Goal: Task Accomplishment & Management: Complete application form

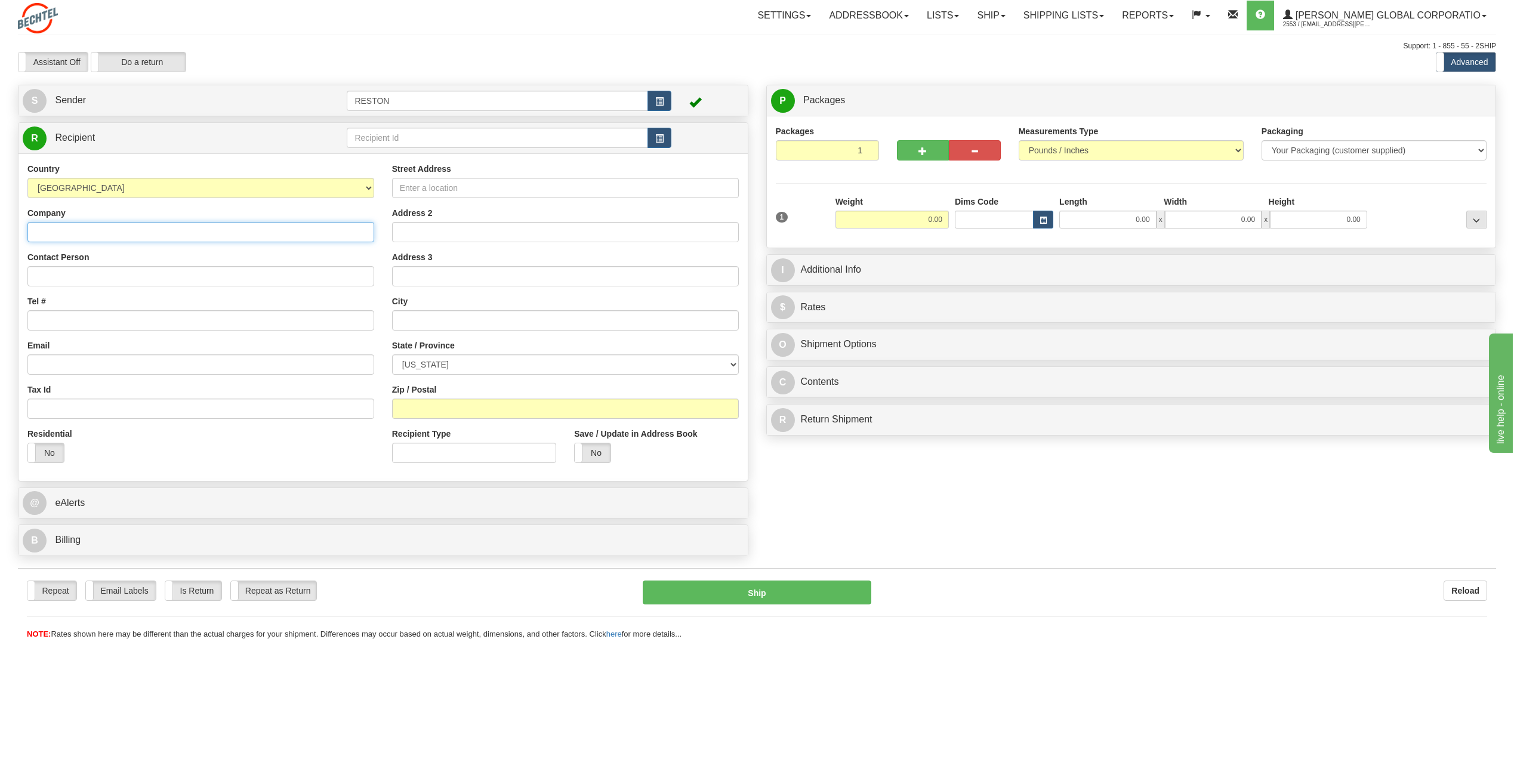
click at [148, 230] on input "Company" at bounding box center [201, 232] width 347 height 20
type input "[PERSON_NAME] Fine Art"
click at [102, 268] on input "Contact Person" at bounding box center [201, 276] width 347 height 20
type input "[PERSON_NAME]"
click at [77, 323] on input "Tel #" at bounding box center [201, 320] width 347 height 20
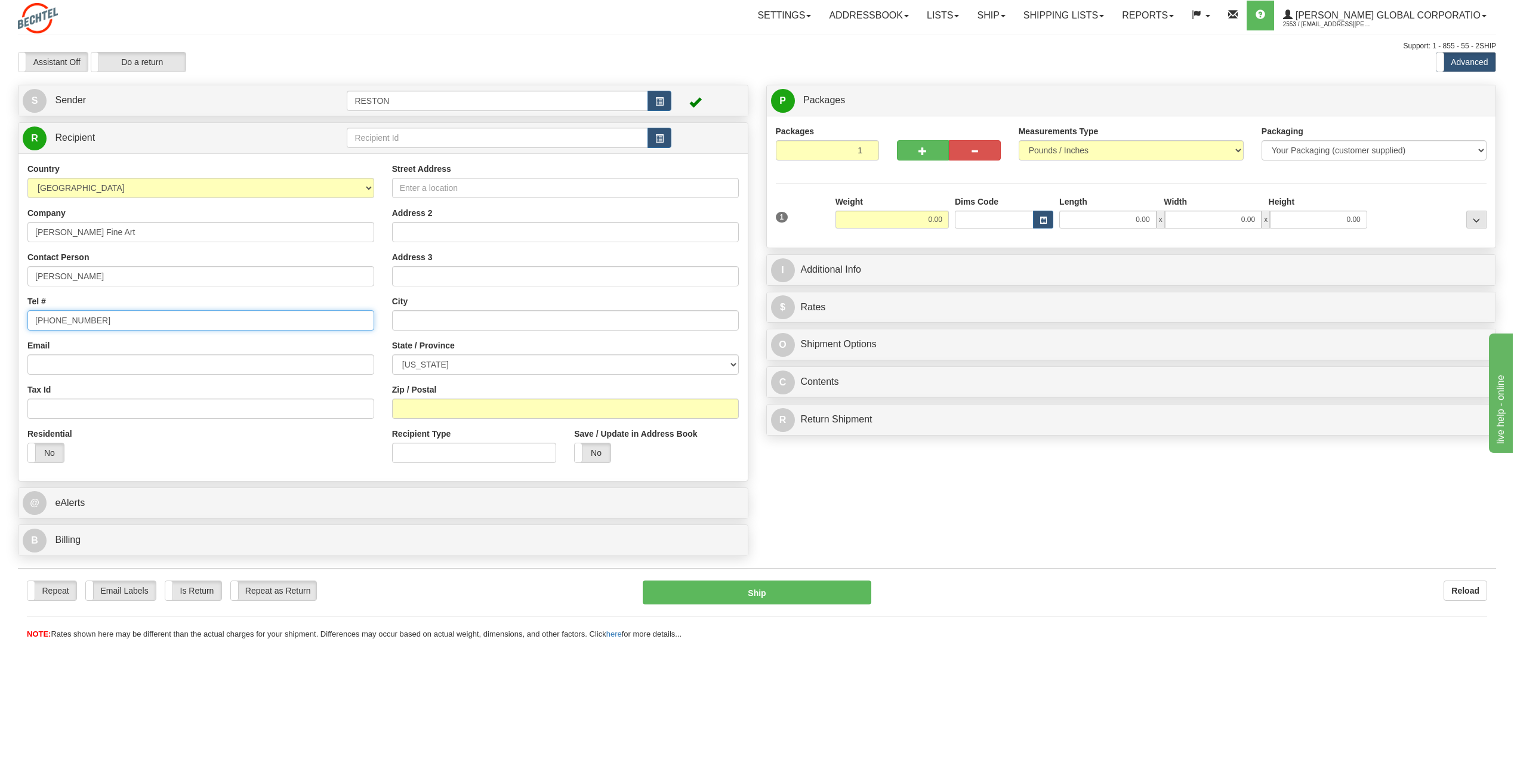
type input "[PHONE_NUMBER]"
click at [79, 366] on input "Email" at bounding box center [201, 364] width 347 height 20
type input "[PERSON_NAME][EMAIL_ADDRESS][DOMAIN_NAME]"
click at [464, 188] on input "Street Address" at bounding box center [565, 187] width 347 height 20
type input "[STREET_ADDRESS]"
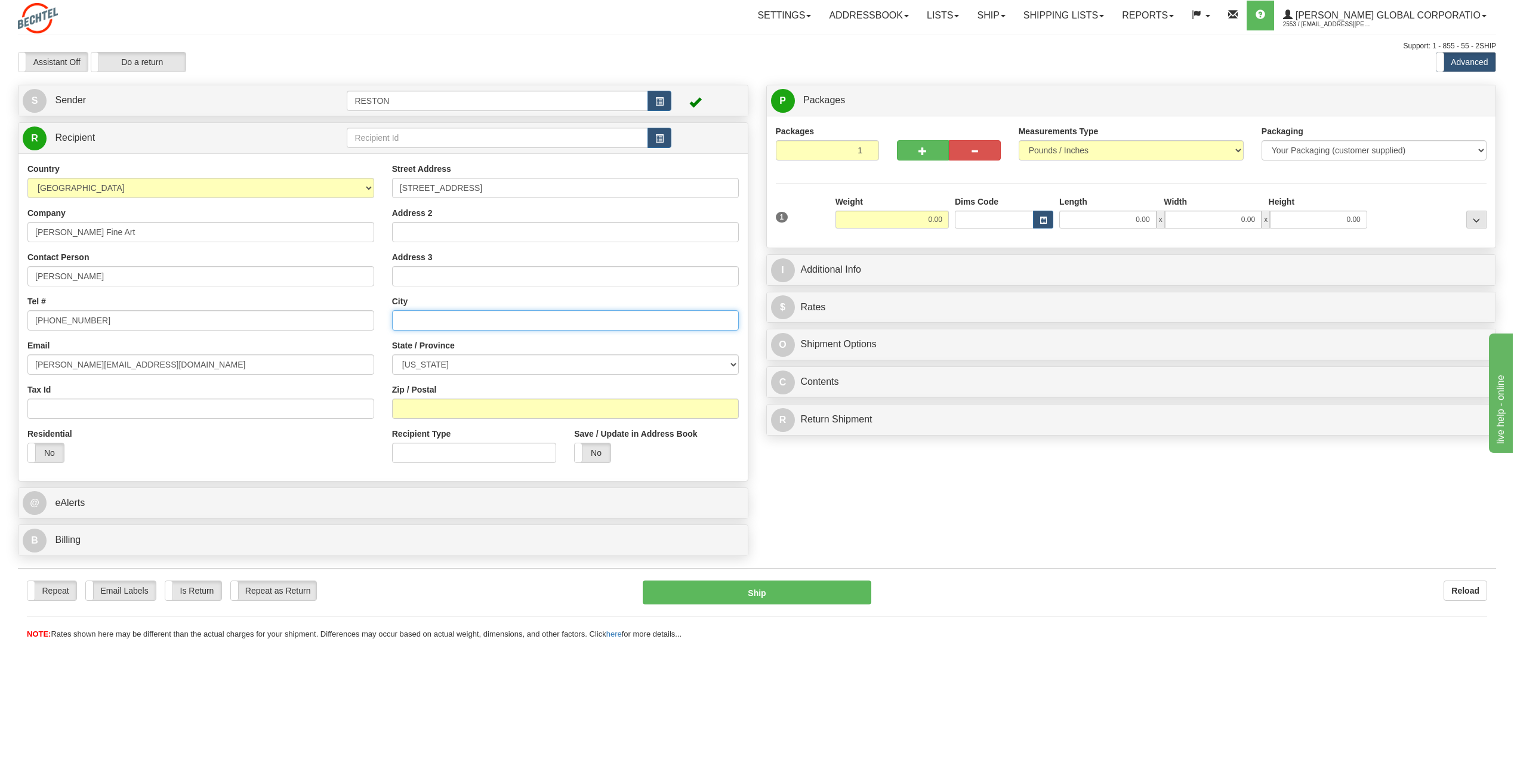
click at [436, 316] on input "text" at bounding box center [565, 320] width 347 height 20
type input "Sperryville"
click at [734, 367] on select "[US_STATE] [US_STATE] [US_STATE] [US_STATE] Armed Forces America Armed Forces E…" at bounding box center [565, 364] width 347 height 20
select select "VA"
click at [392, 354] on select "[US_STATE] [US_STATE] [US_STATE] [US_STATE] Armed Forces America Armed Forces E…" at bounding box center [565, 364] width 347 height 20
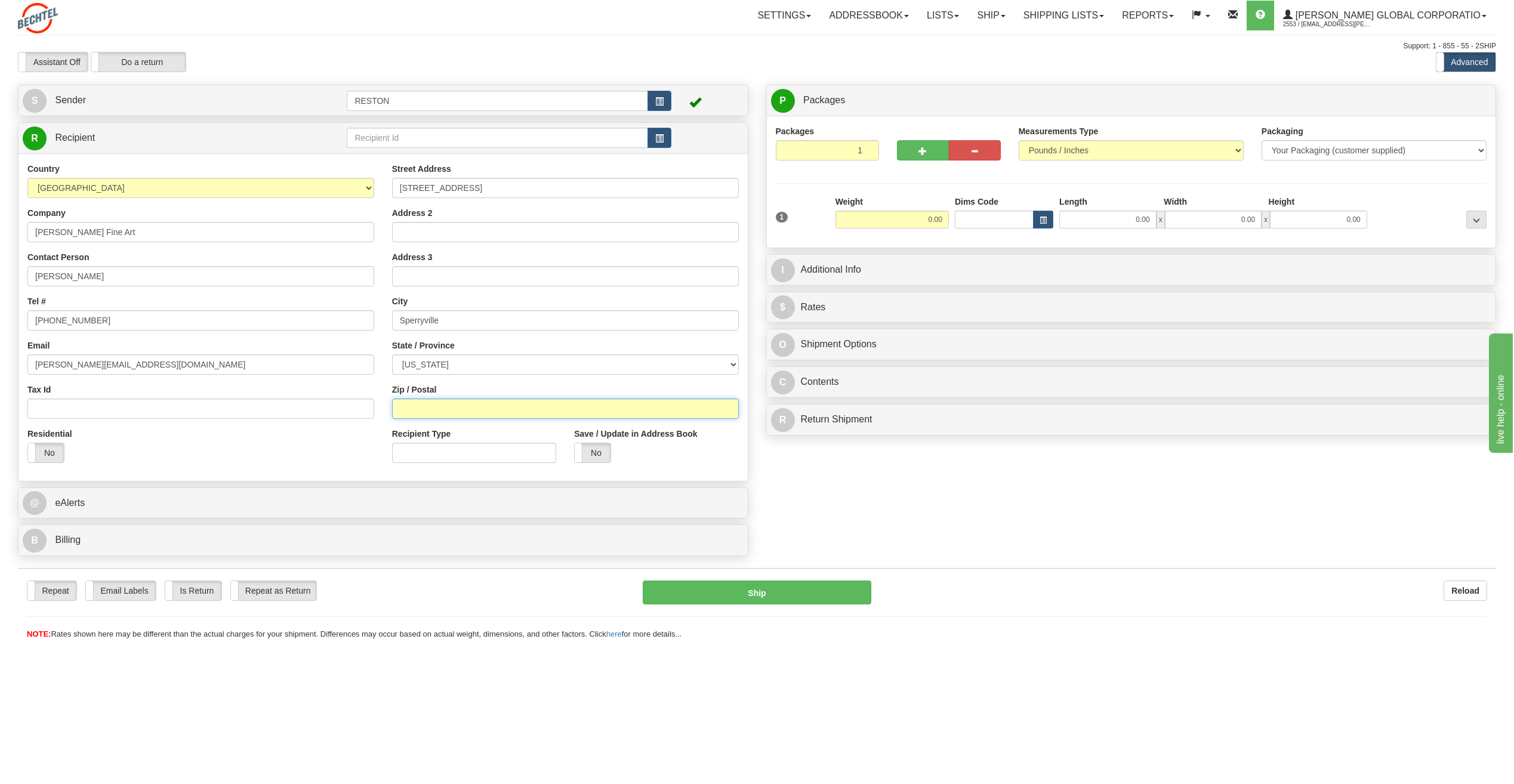
click at [440, 402] on input "Zip / Postal" at bounding box center [565, 408] width 347 height 20
type input "22740"
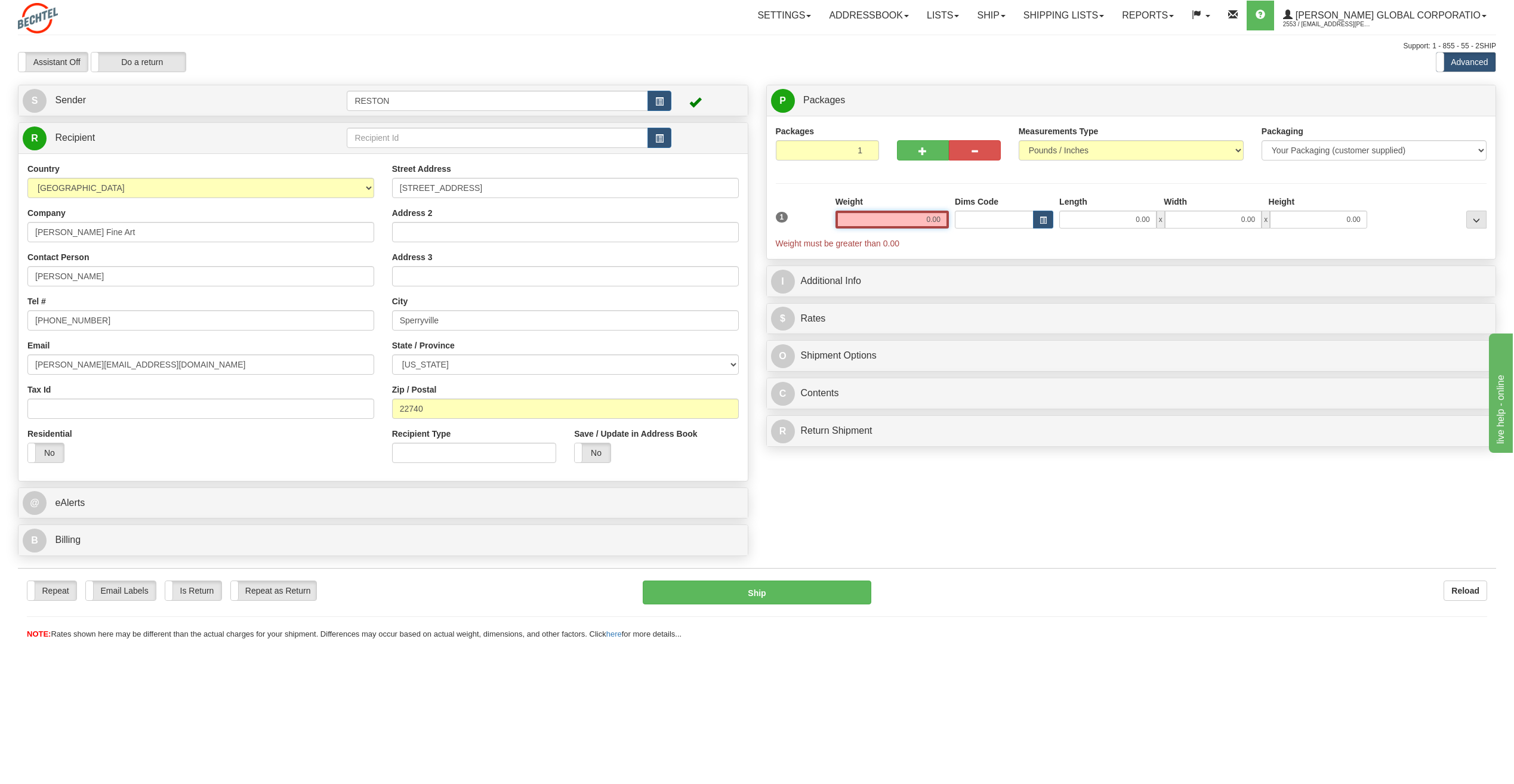
drag, startPoint x: 891, startPoint y: 215, endPoint x: 976, endPoint y: 199, distance: 86.5
click at [976, 198] on div "1 Weight 0.00 Dims Code 0.00" at bounding box center [1132, 222] width 717 height 53
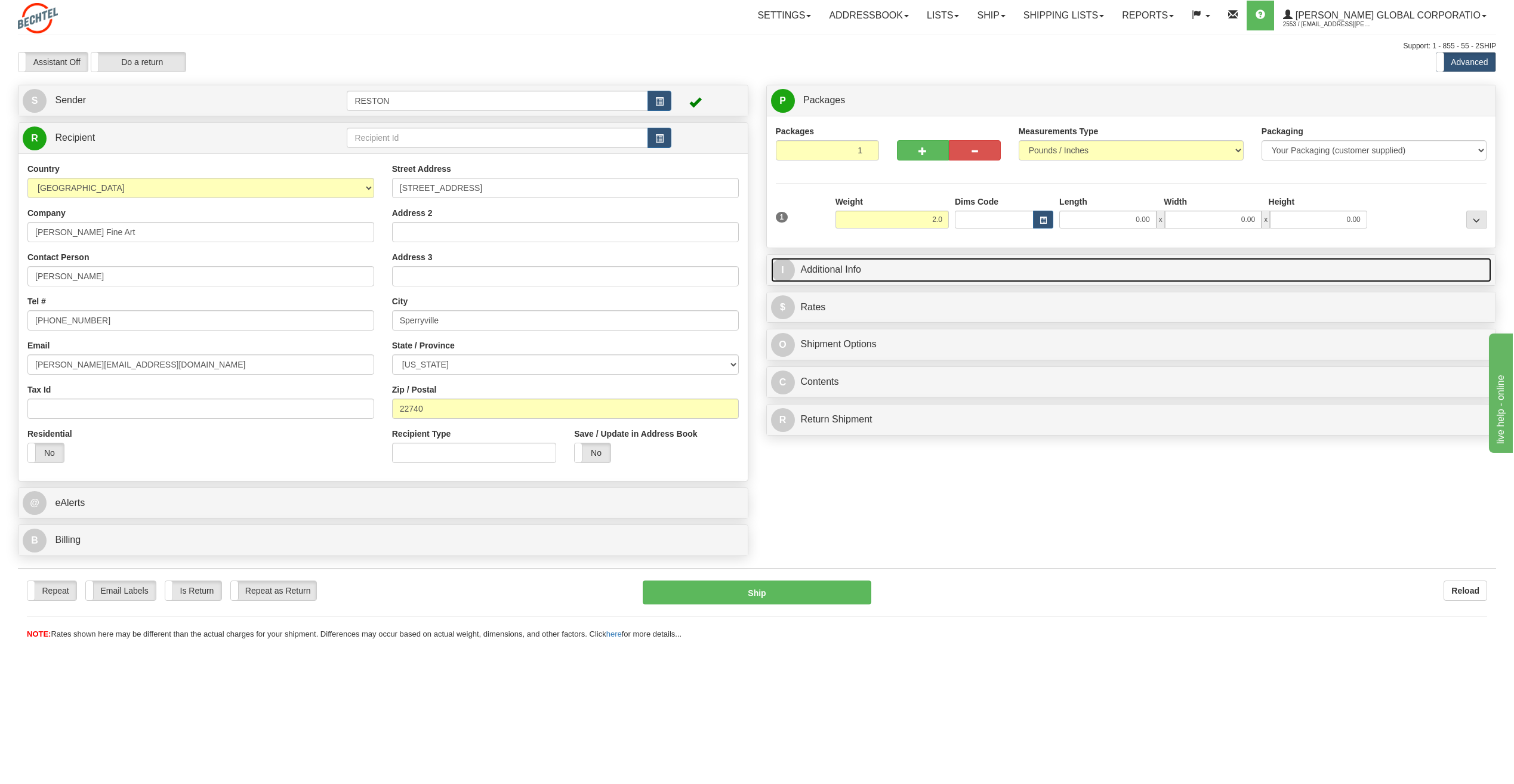
type input "2.00"
click at [826, 270] on link "I Additional Info" at bounding box center [1131, 270] width 721 height 24
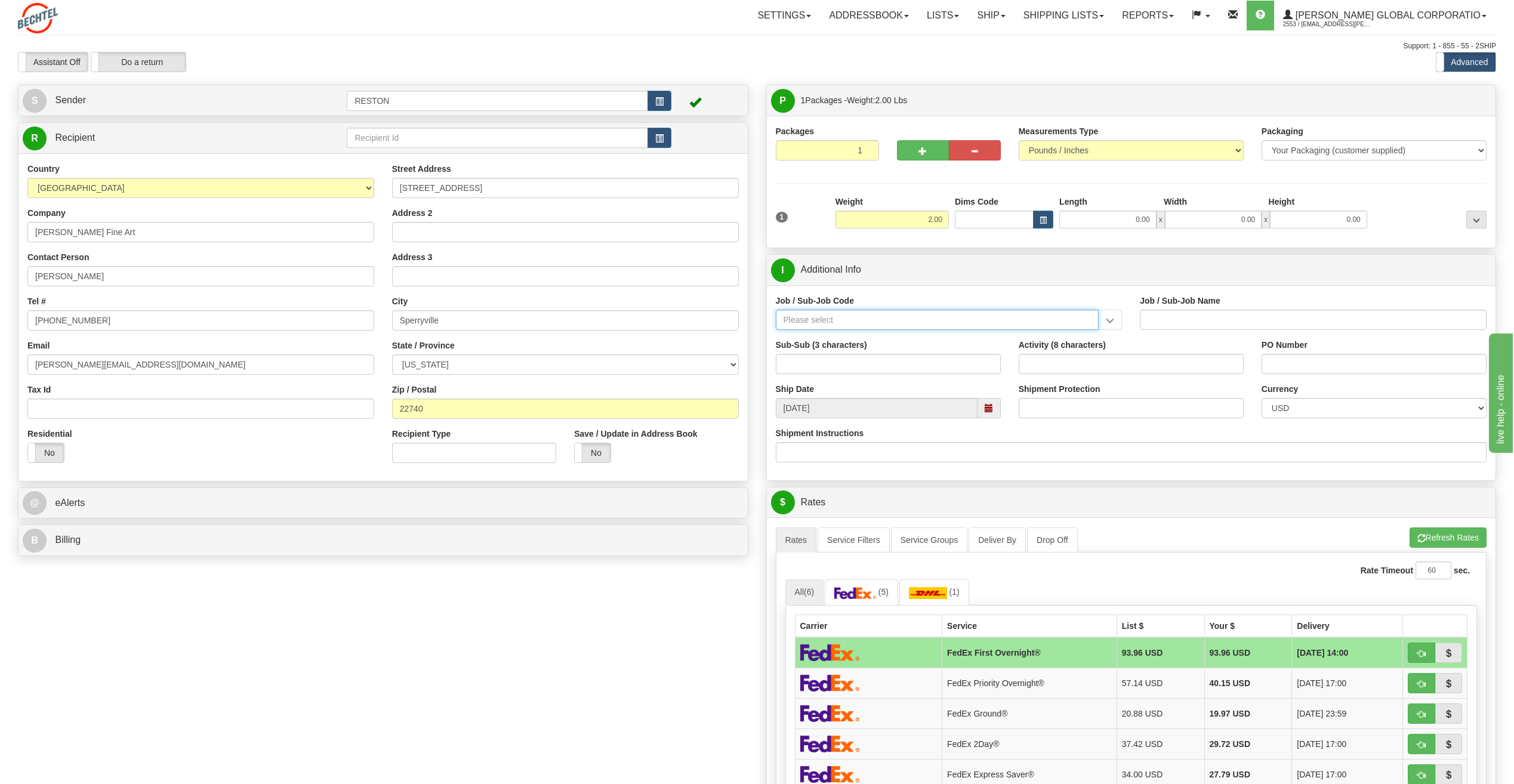
click at [851, 328] on input "Job / Sub-Job Code" at bounding box center [937, 319] width 323 height 20
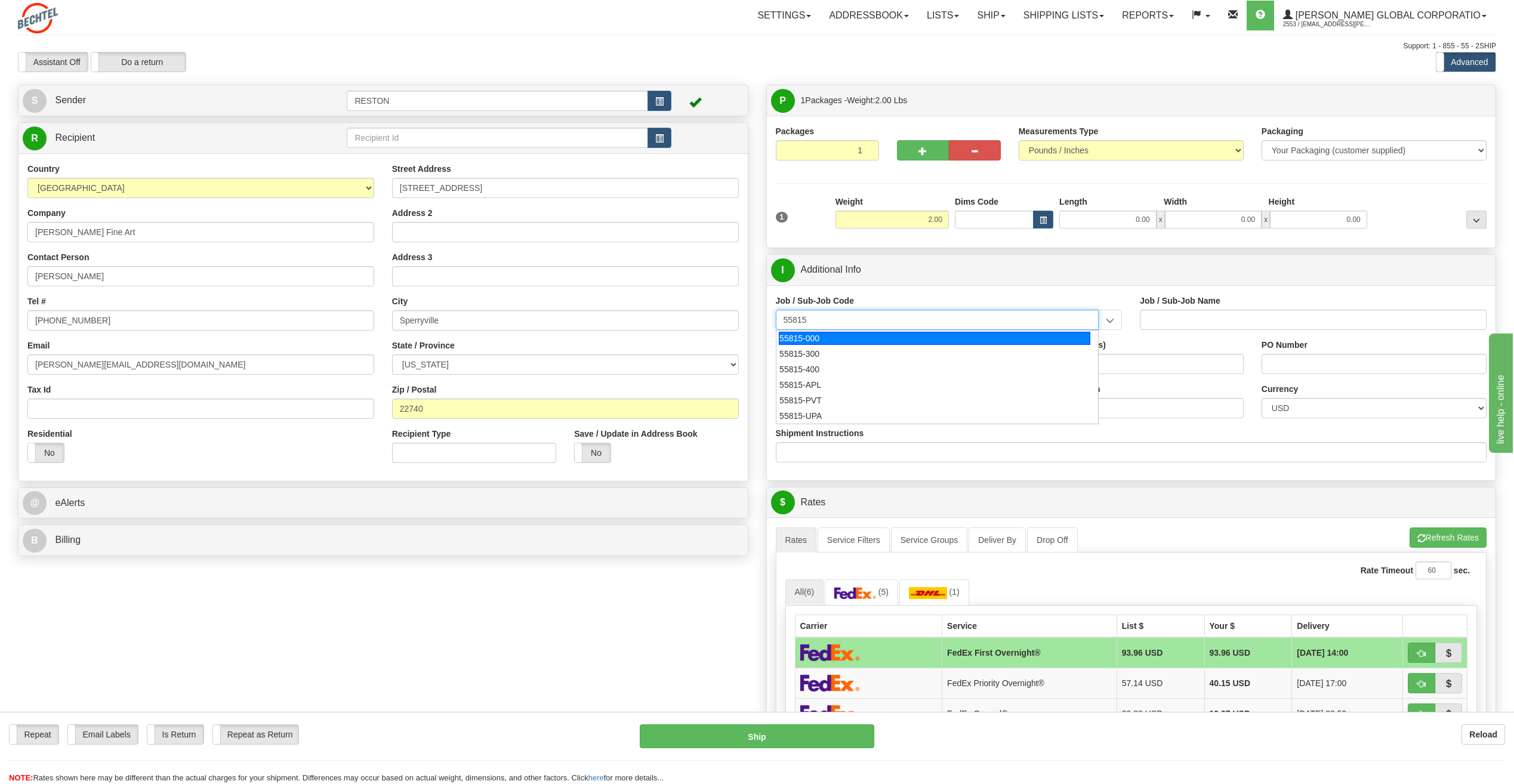
click at [881, 339] on div "55815-000" at bounding box center [934, 339] width 311 height 13
type input "55815-000"
type input "CHIEF FINANCIAL OFC - CHIEF FINANCIAL OFFICER"
type input "55815-000"
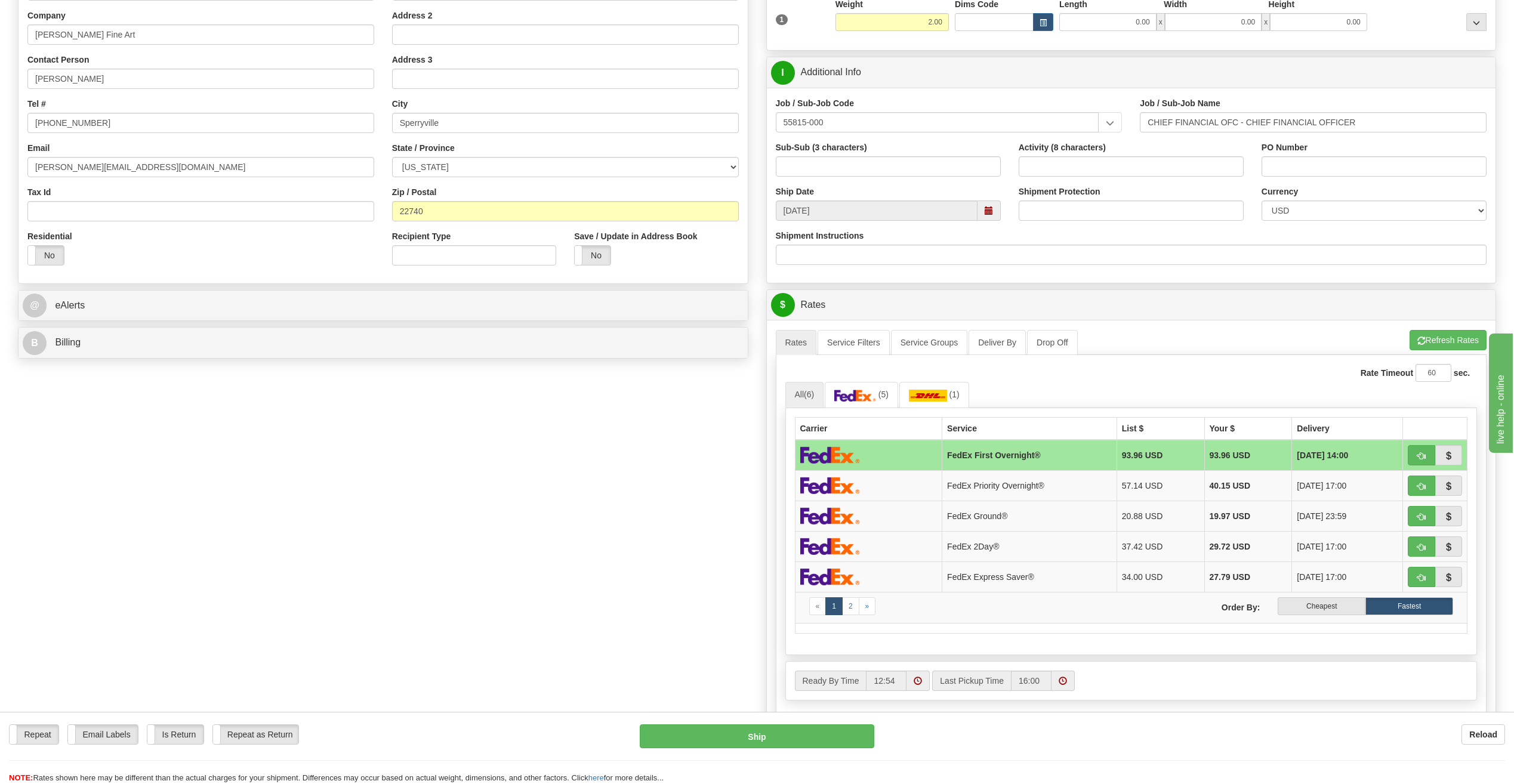
scroll to position [234, 0]
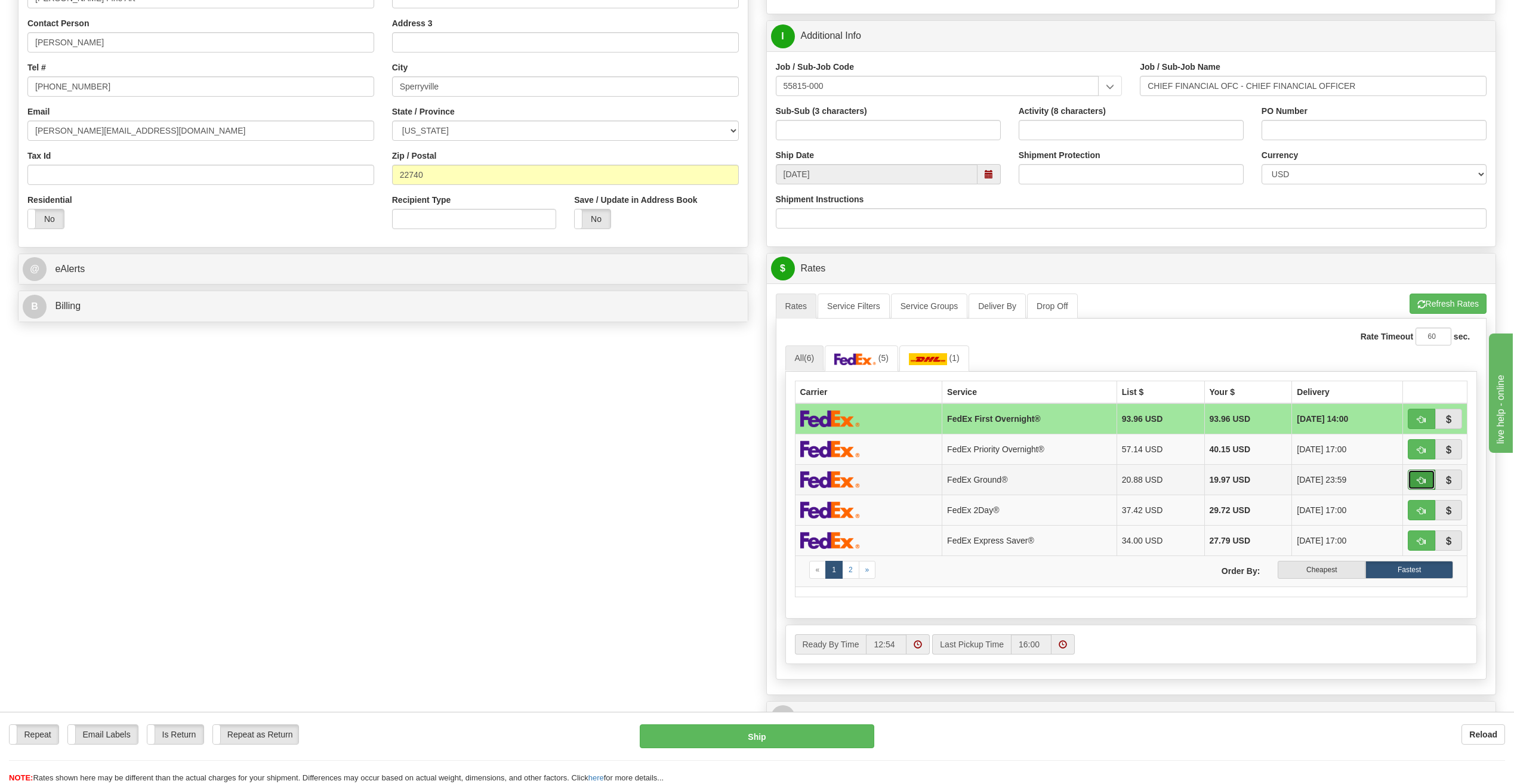
click at [1423, 483] on span "button" at bounding box center [1421, 480] width 8 height 7
type input "92"
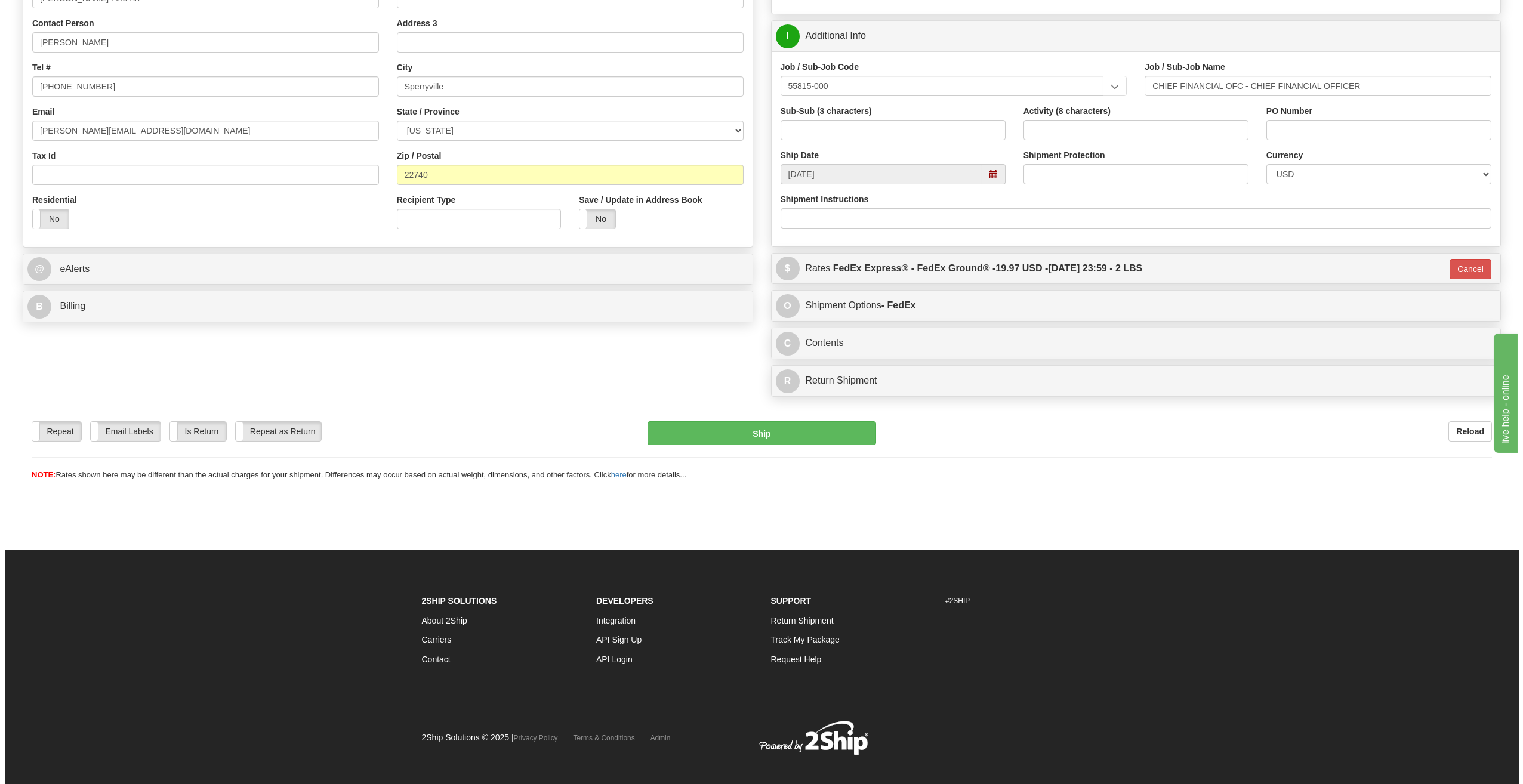
scroll to position [0, 0]
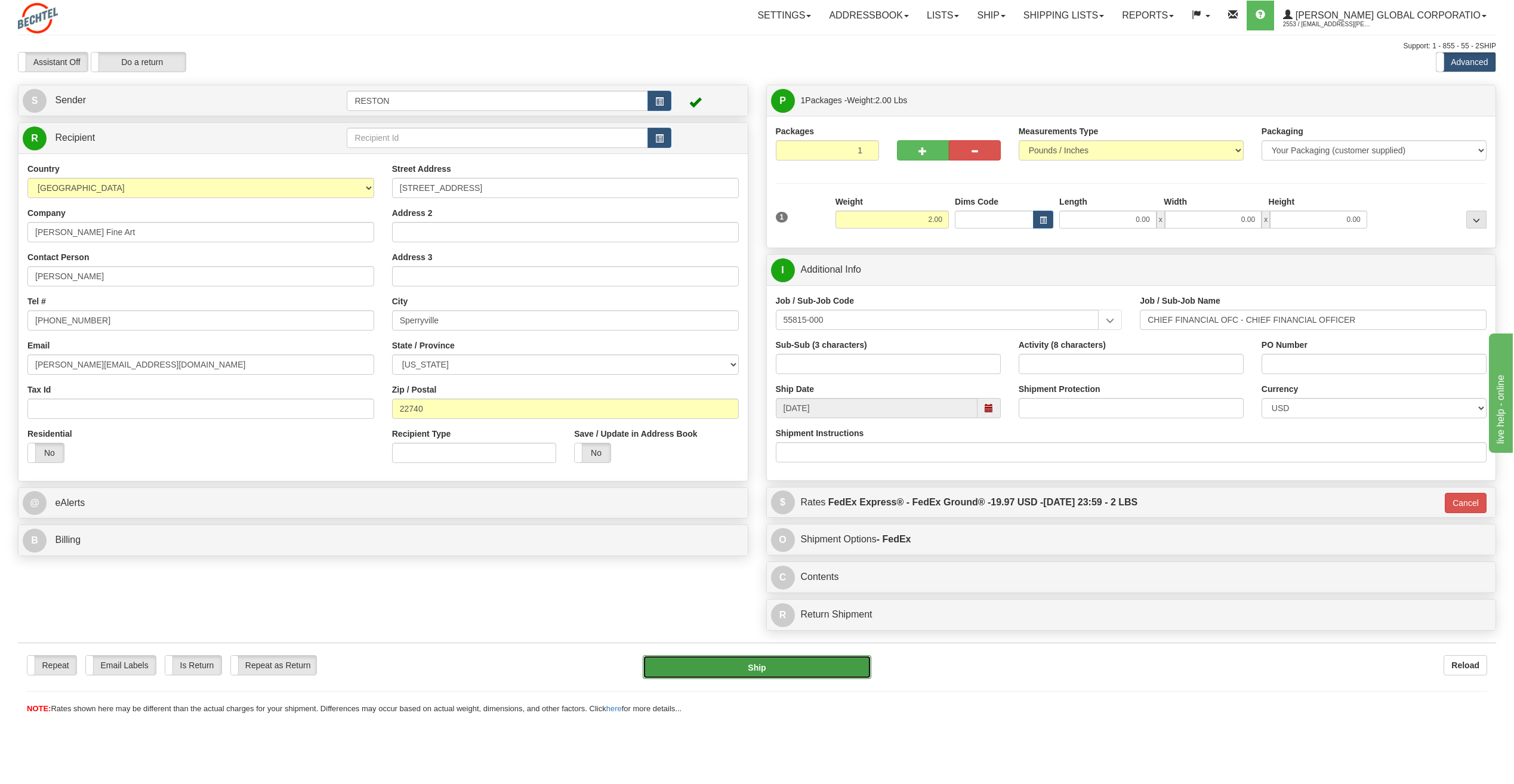
click at [737, 667] on button "Ship" at bounding box center [757, 667] width 228 height 24
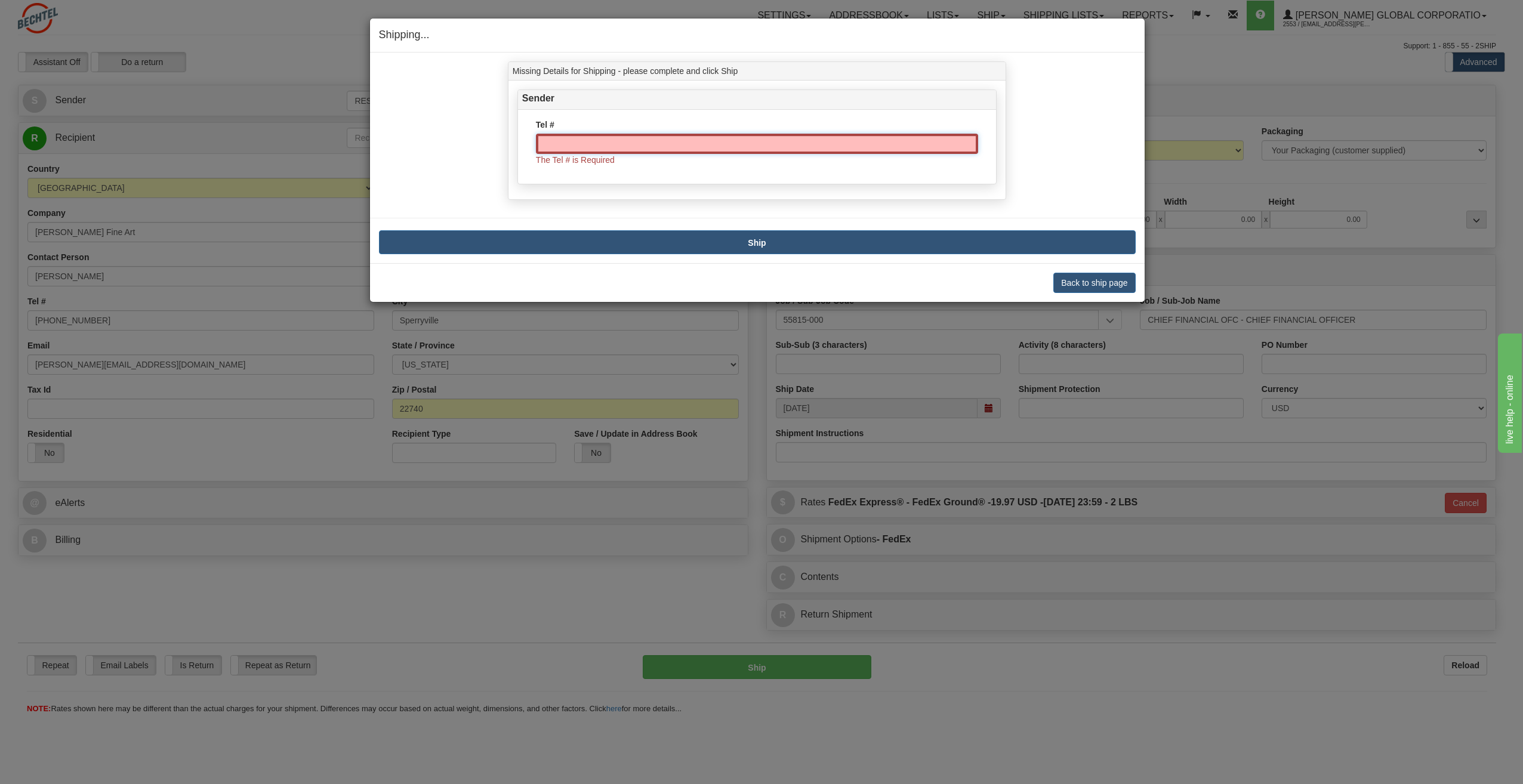
click at [654, 144] on input "Tel #" at bounding box center [757, 143] width 442 height 20
type input "5713926609"
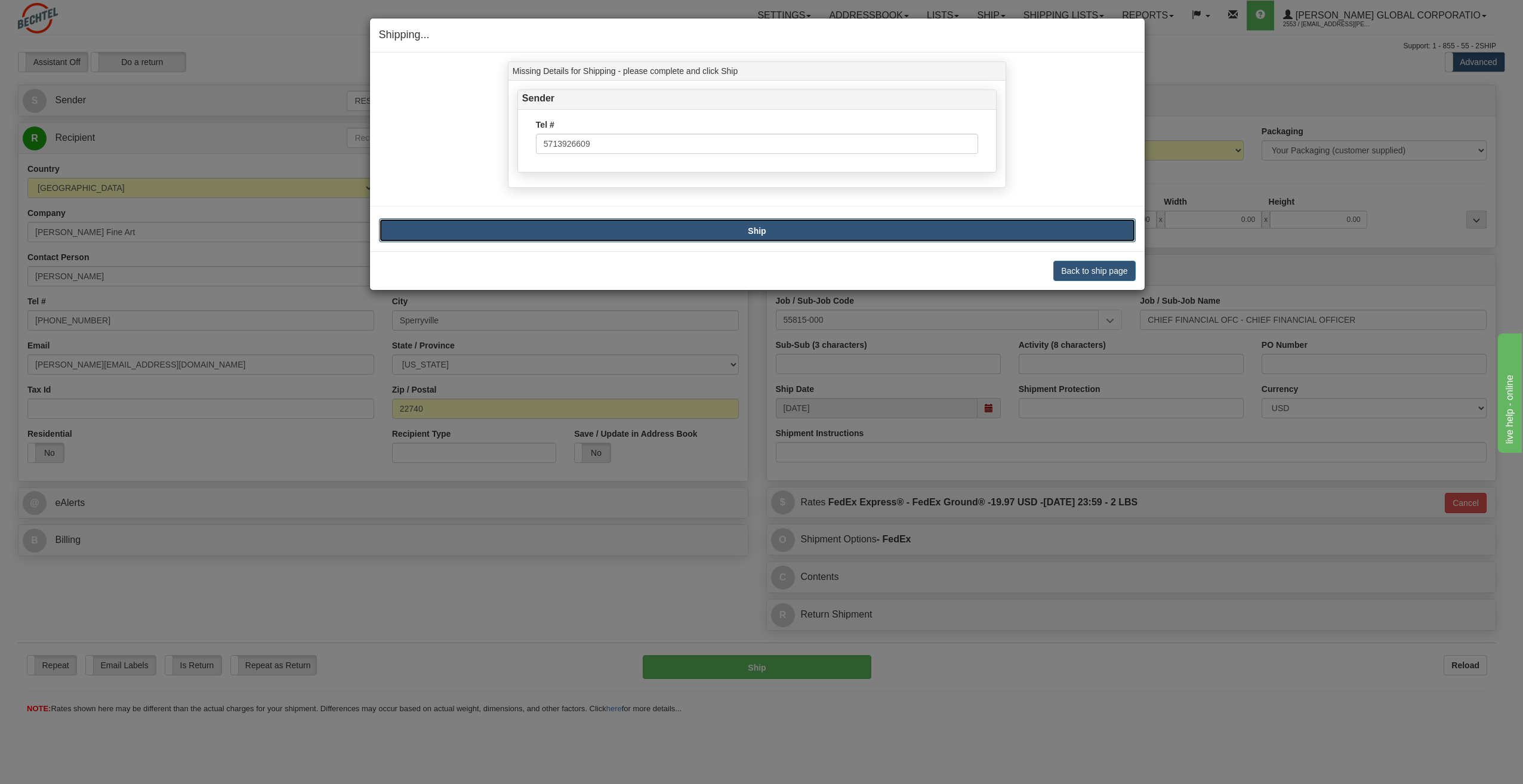
click at [746, 239] on button "Ship" at bounding box center [757, 230] width 757 height 24
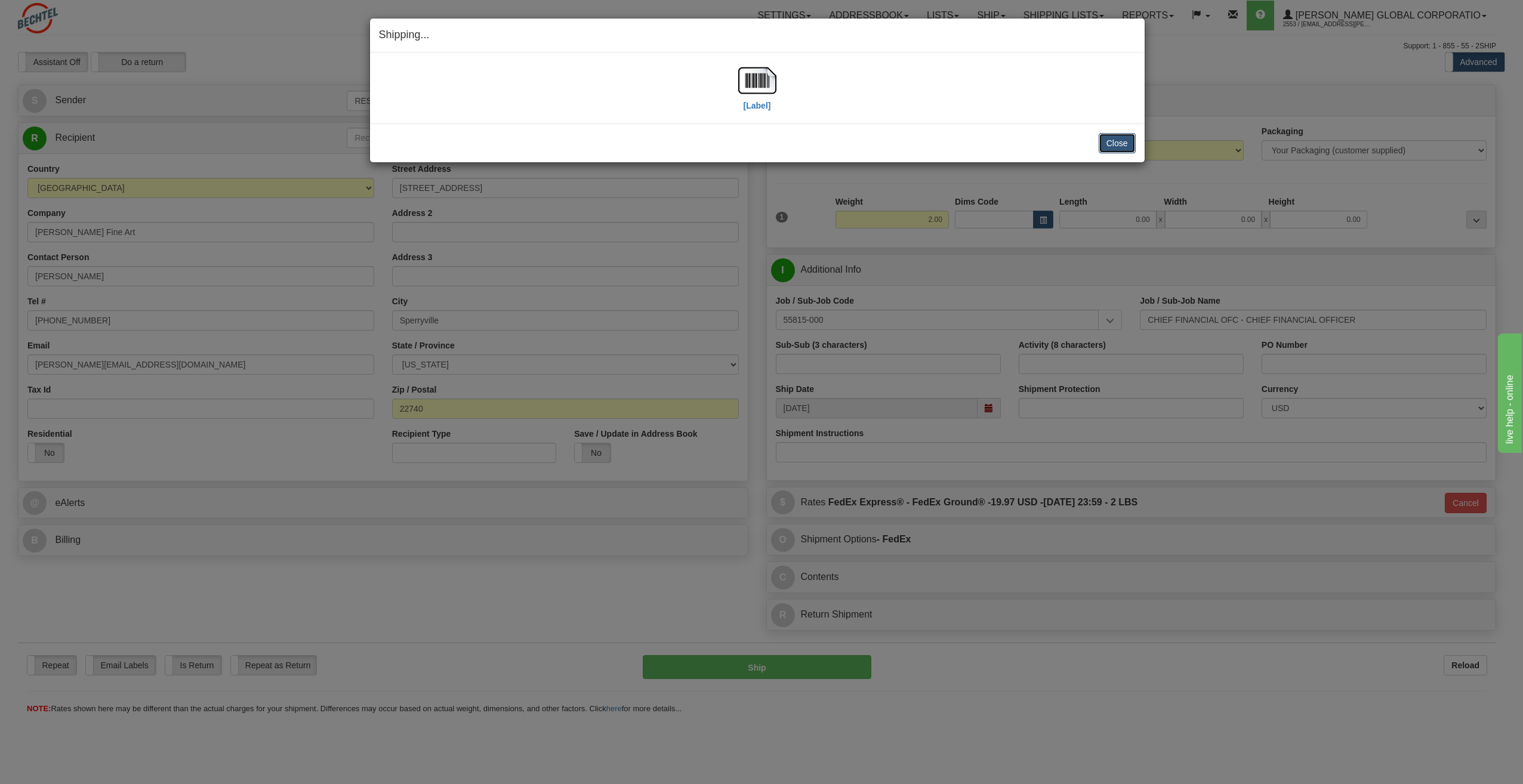
click at [1111, 139] on button "Close" at bounding box center [1117, 143] width 37 height 20
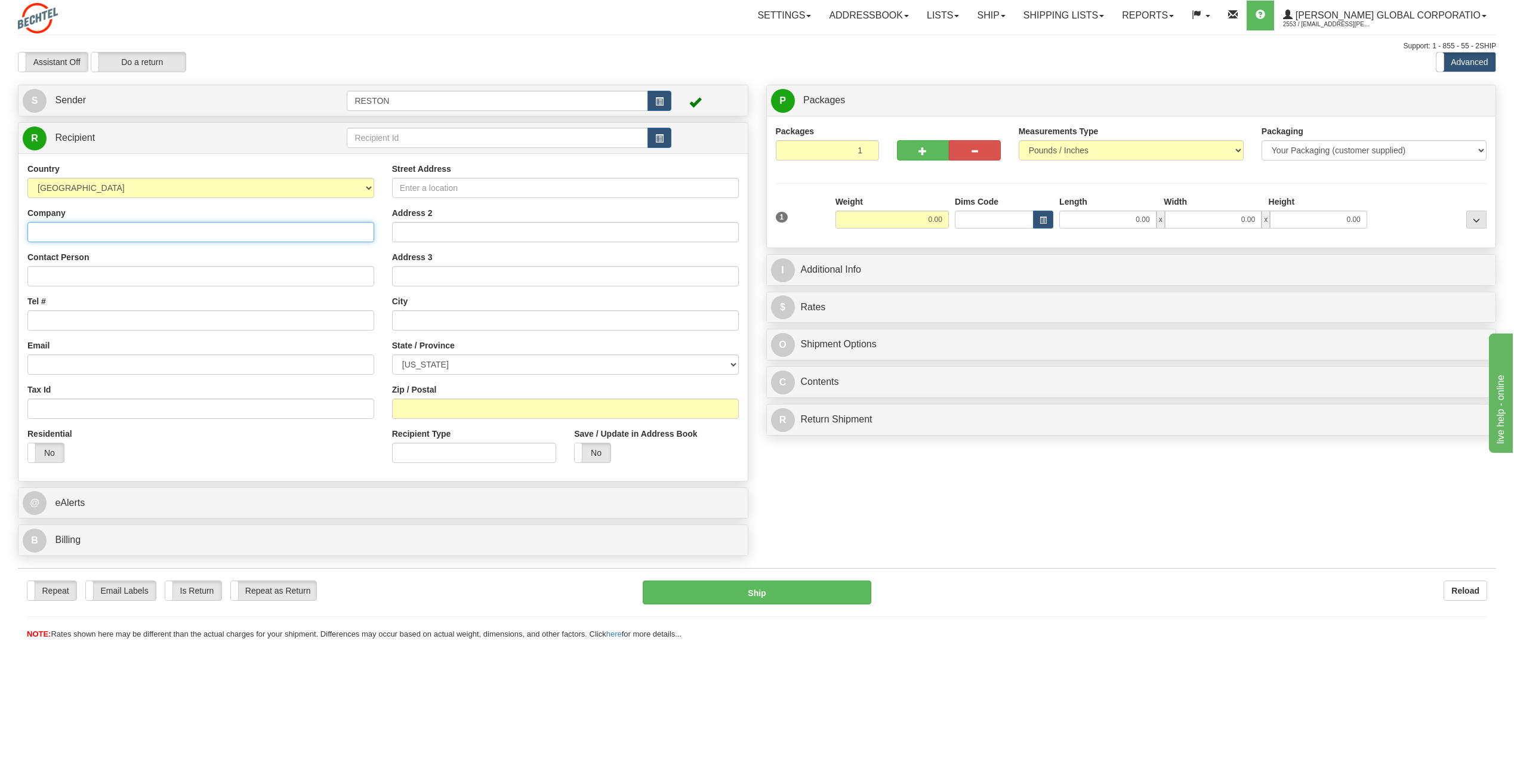
click at [64, 233] on input "Company" at bounding box center [201, 232] width 347 height 20
type input "[PERSON_NAME] Fine Art"
click at [85, 274] on input "Contact Person" at bounding box center [201, 276] width 347 height 20
type input "[PERSON_NAME]"
click at [82, 311] on input "Tel #" at bounding box center [201, 320] width 347 height 20
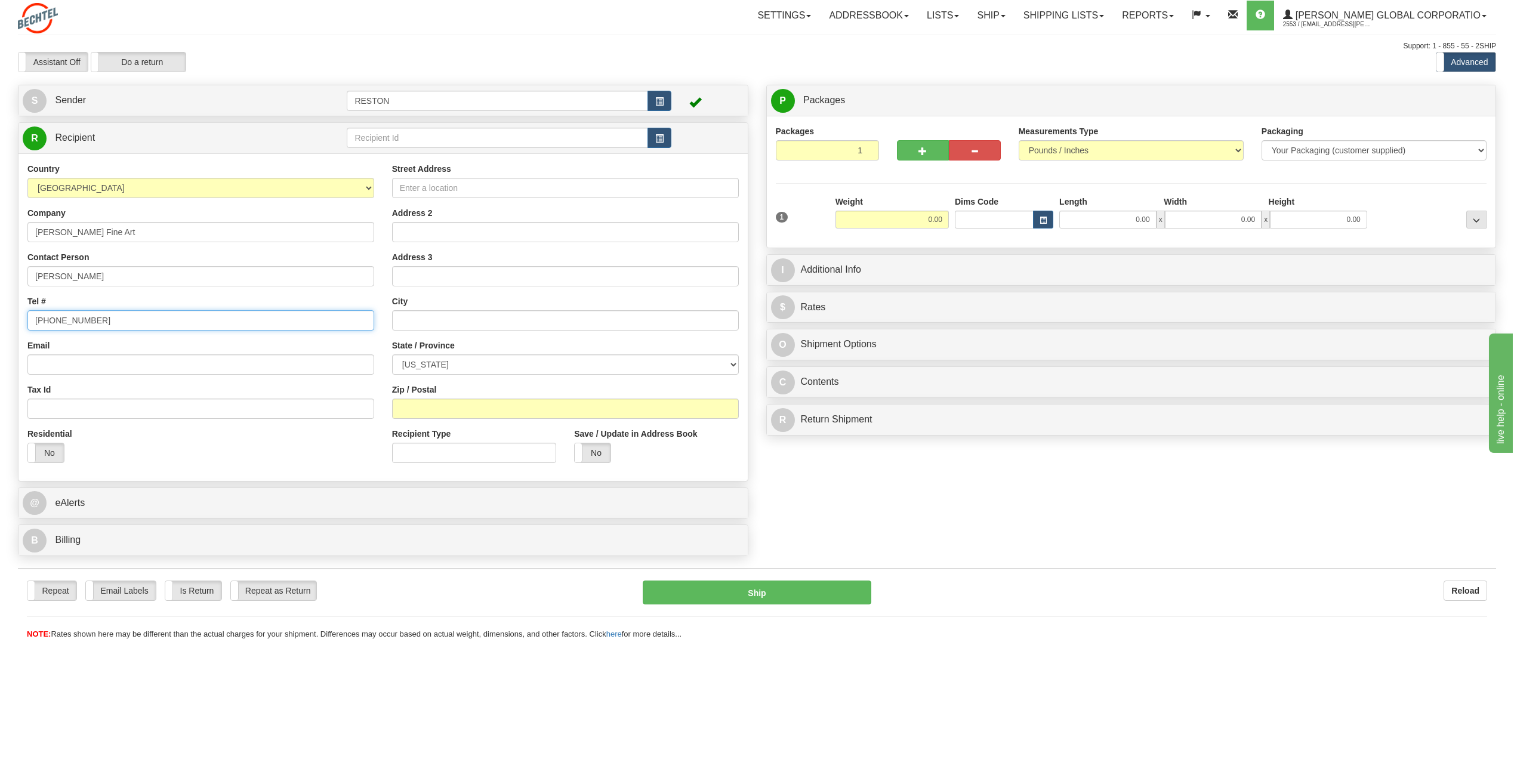
type input "[PHONE_NUMBER]"
click at [53, 368] on input "Email" at bounding box center [201, 364] width 347 height 20
type input "[PERSON_NAME][EMAIL_ADDRESS][DOMAIN_NAME]"
click at [454, 191] on input "Street Address" at bounding box center [565, 187] width 347 height 20
type input "[STREET_ADDRESS]"
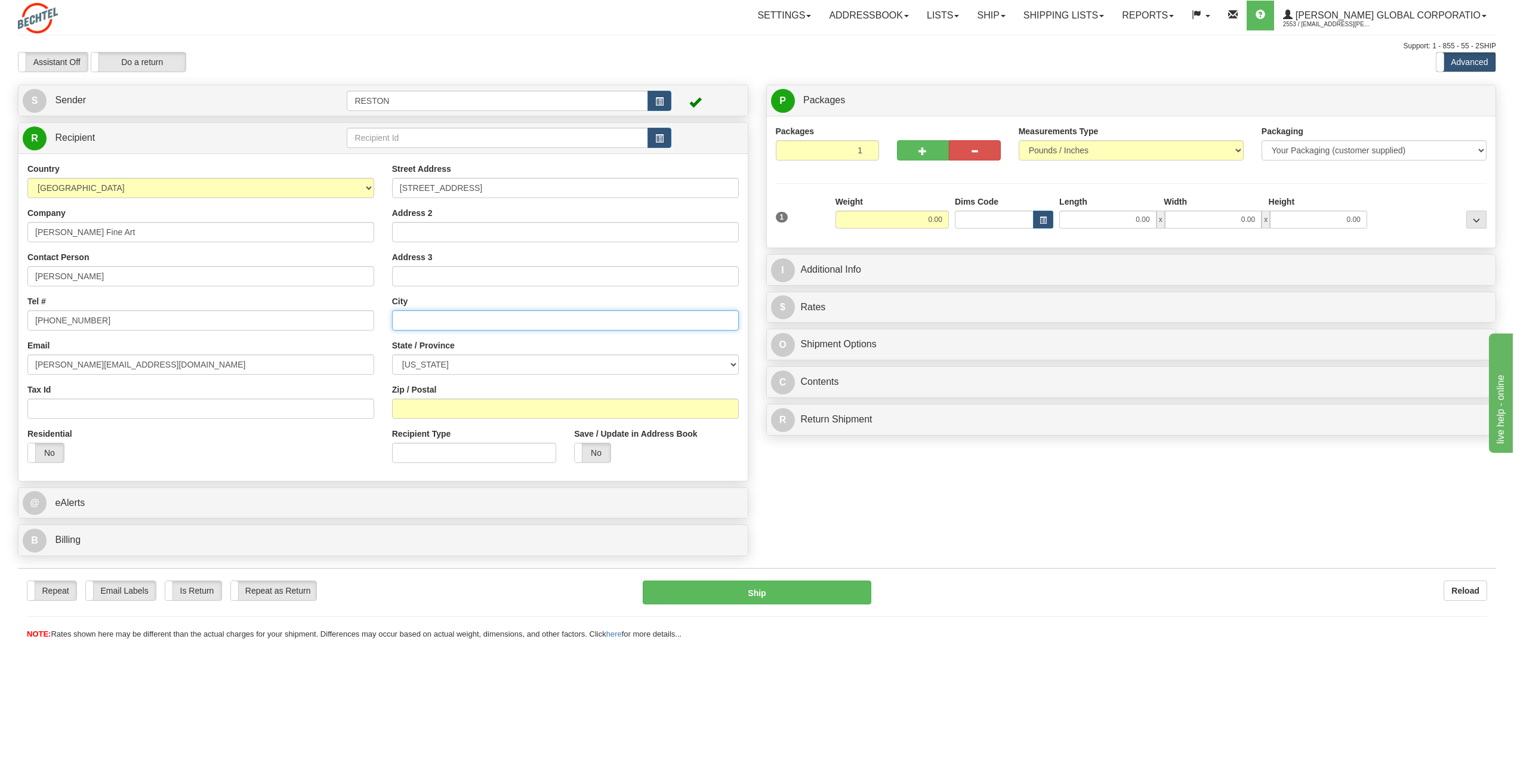
click at [412, 312] on input "text" at bounding box center [565, 320] width 347 height 20
type input "Sperryville"
click at [734, 364] on select "[US_STATE] [US_STATE] [US_STATE] [US_STATE] Armed Forces America Armed Forces E…" at bounding box center [565, 364] width 347 height 20
select select "VA"
click at [392, 354] on select "[US_STATE] [US_STATE] [US_STATE] [US_STATE] Armed Forces America Armed Forces E…" at bounding box center [565, 364] width 347 height 20
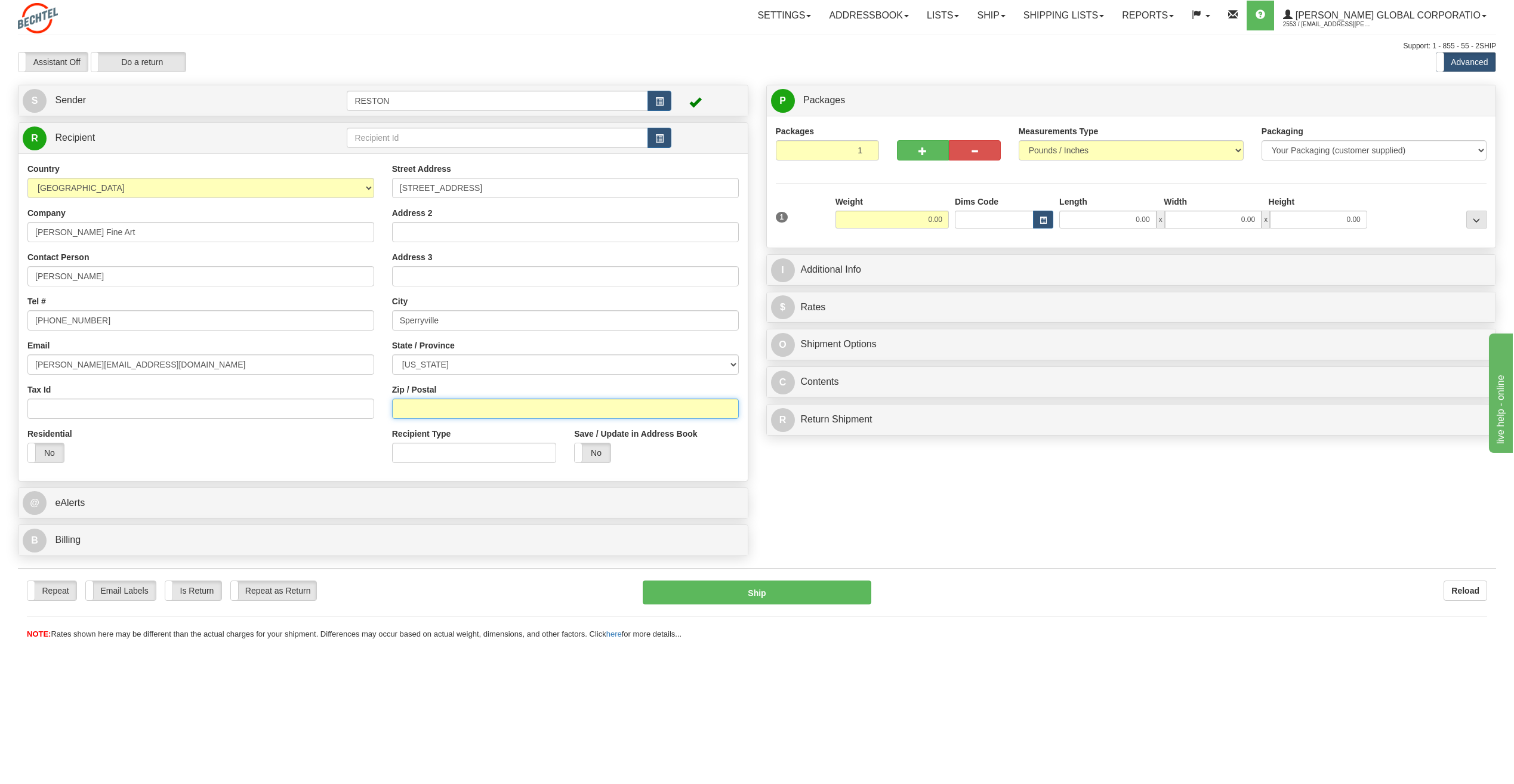
click at [458, 408] on input "Zip / Postal" at bounding box center [565, 408] width 347 height 20
type input "22740"
drag, startPoint x: 903, startPoint y: 222, endPoint x: 978, endPoint y: 226, distance: 75.1
click at [969, 225] on div "1 Weight 0.00 Dims Code 0.00" at bounding box center [1132, 216] width 717 height 42
type input "2.00"
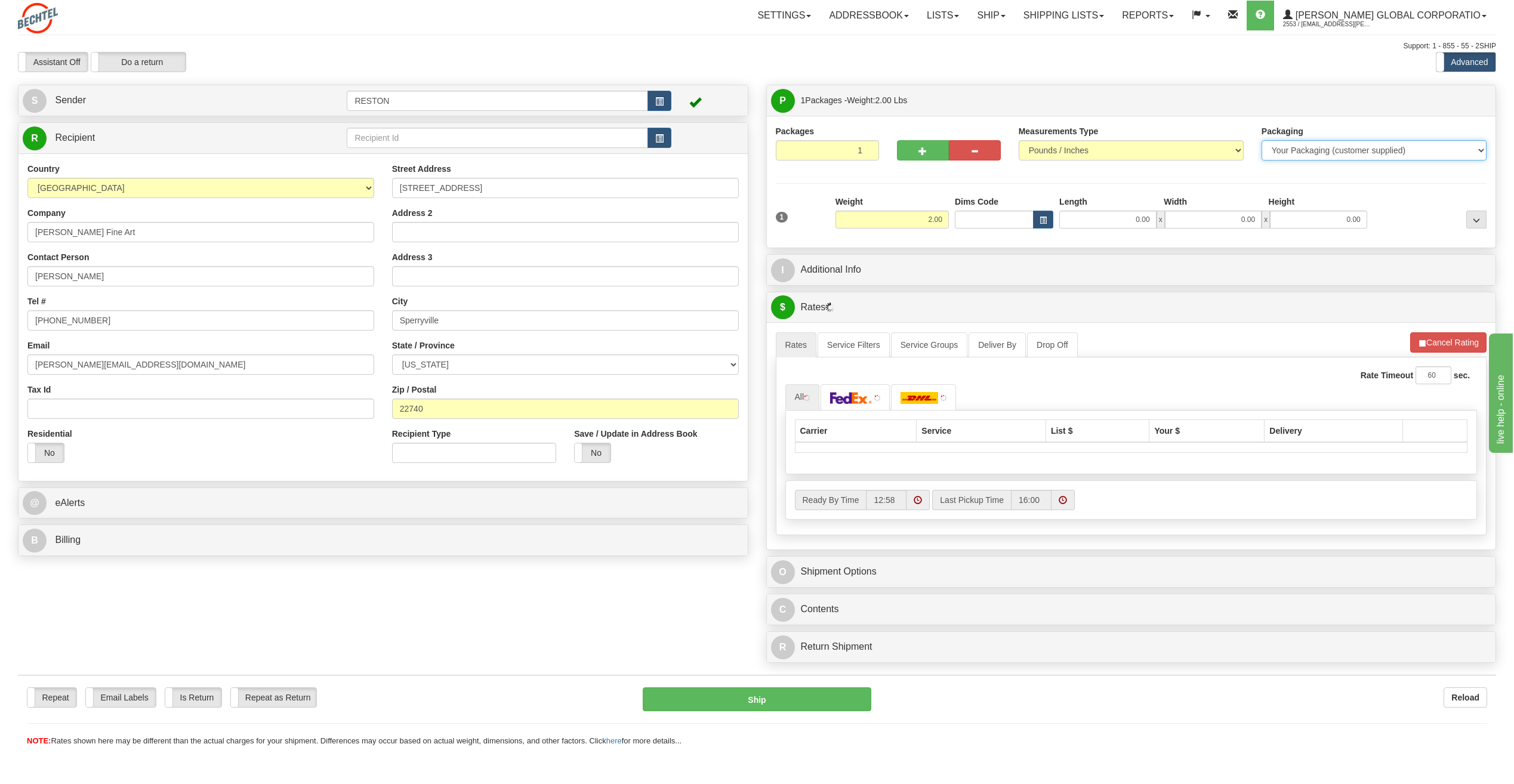
click at [1478, 151] on select "Your Packaging (customer supplied) Envelope (carrier supplied) Pack (carrier su…" at bounding box center [1374, 150] width 225 height 20
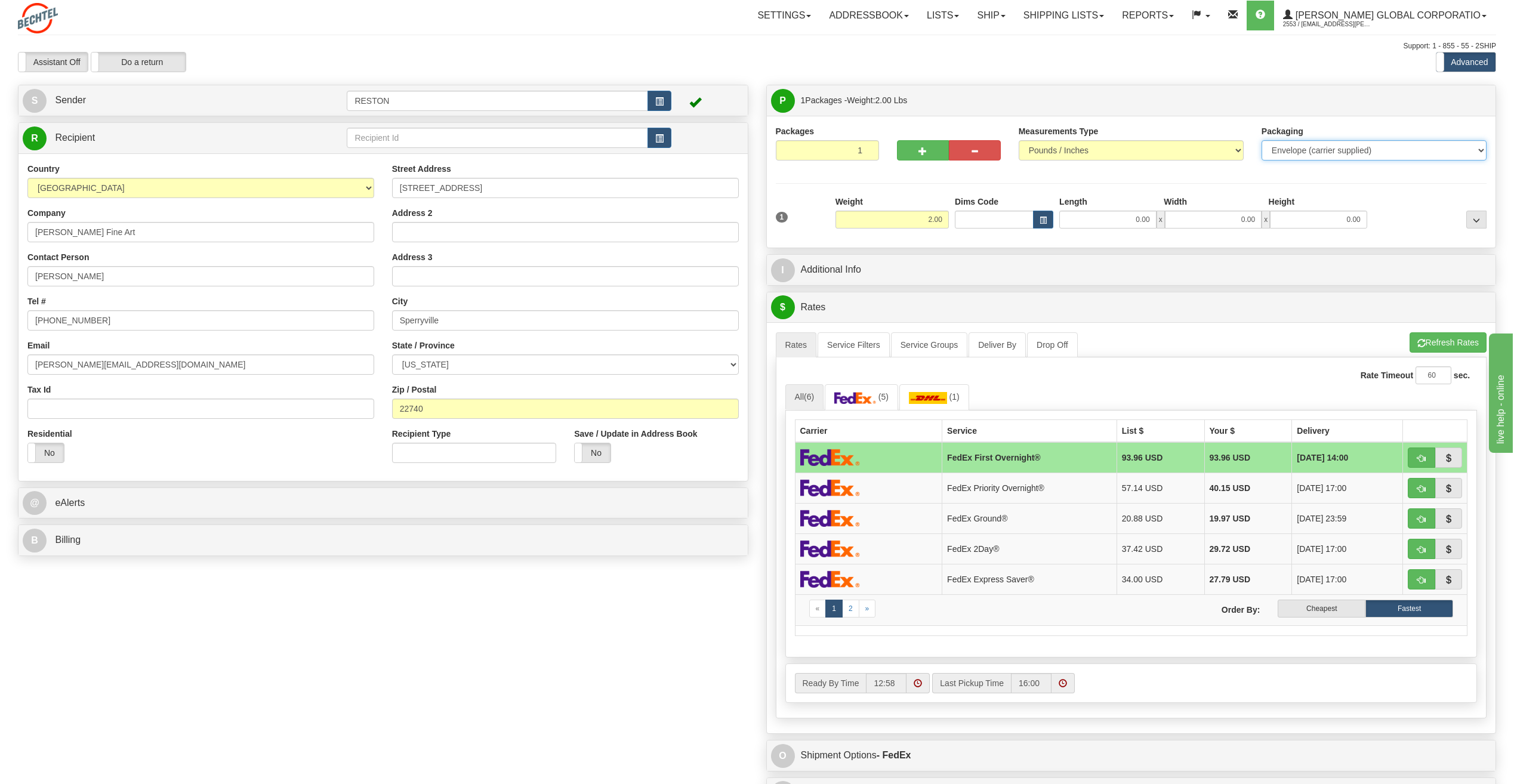
click at [1261, 140] on select "Your Packaging (customer supplied) Envelope (carrier supplied) Pack (carrier su…" at bounding box center [1374, 150] width 225 height 20
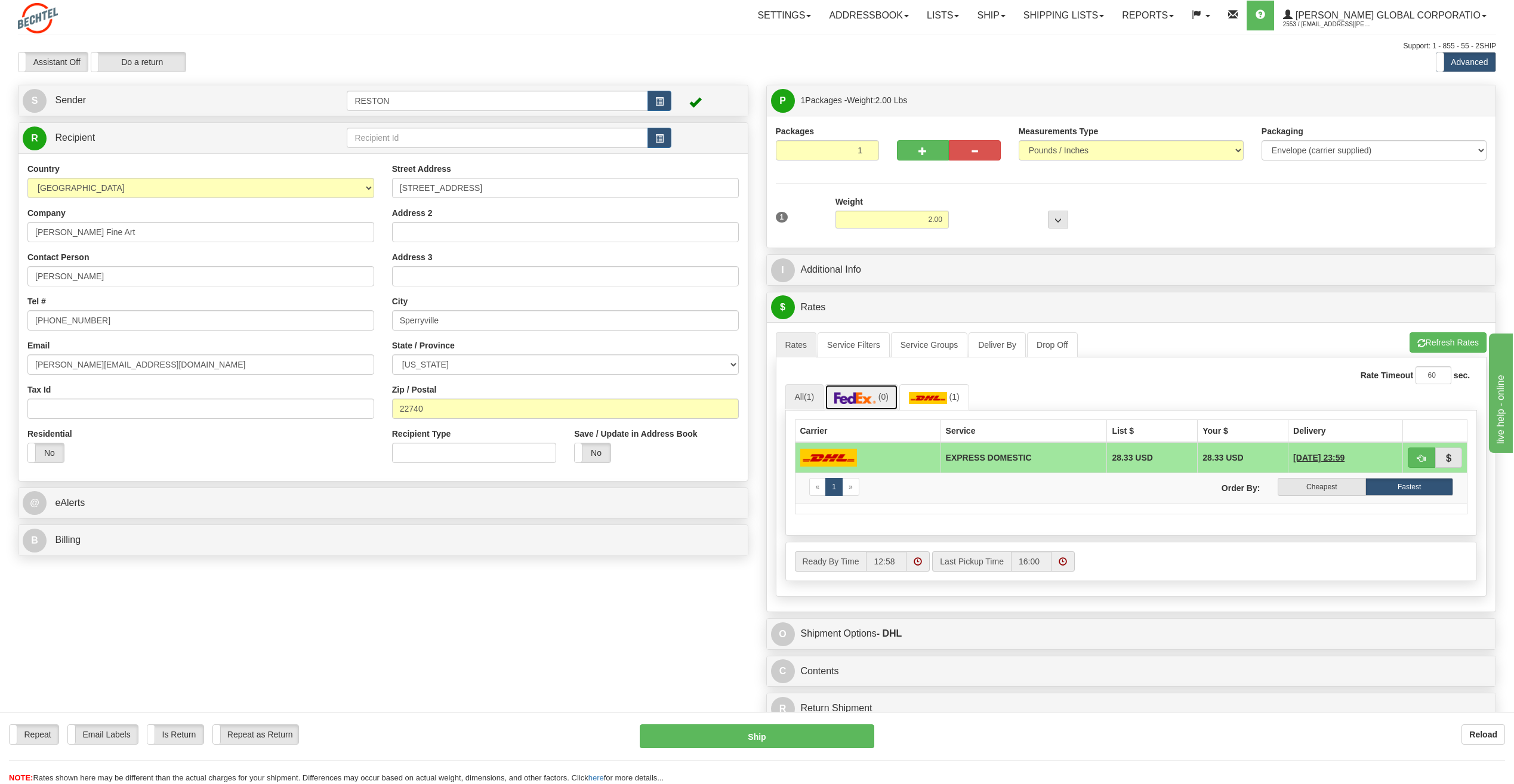
click at [860, 402] on img at bounding box center [855, 398] width 41 height 12
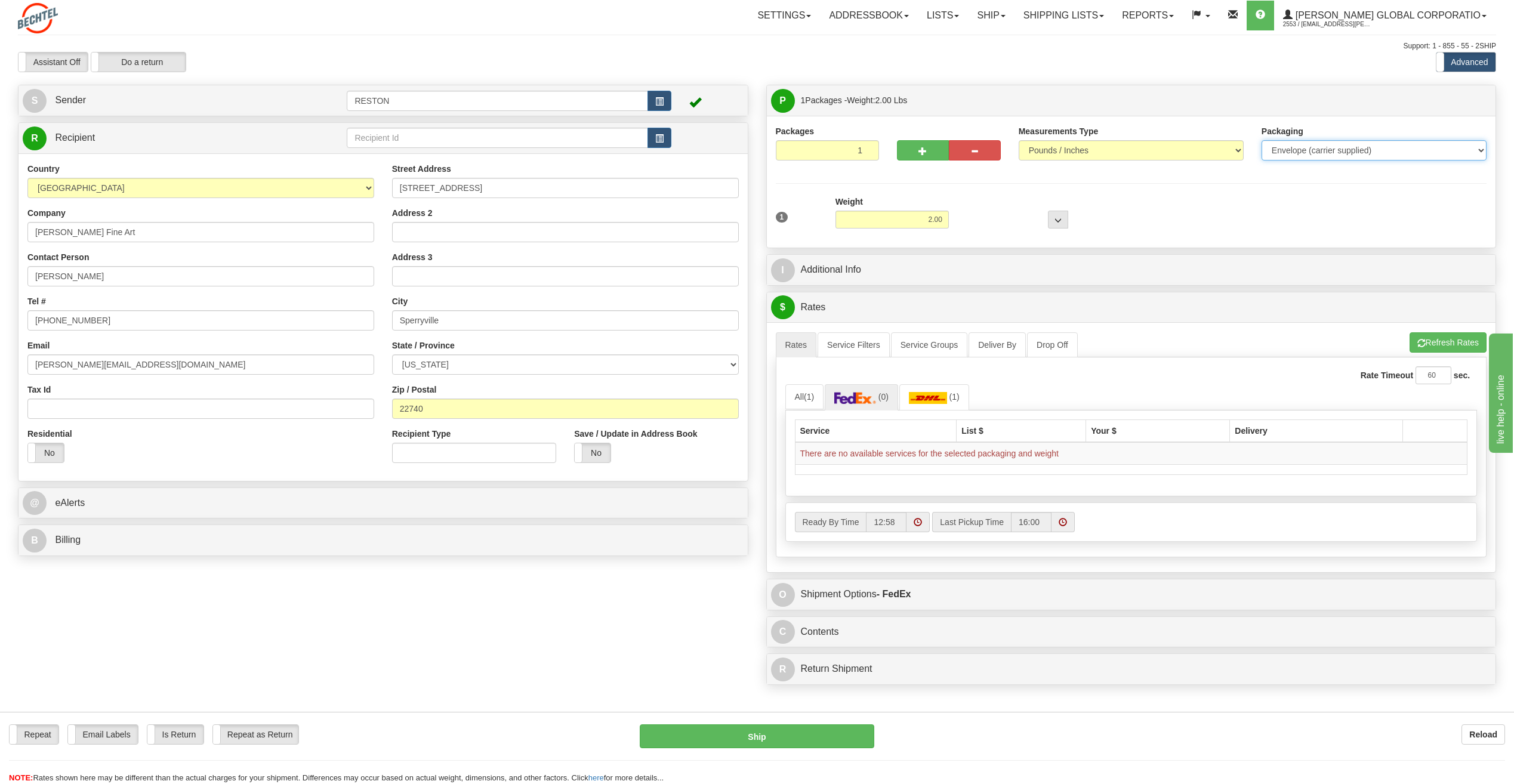
click at [1481, 152] on select "Your Packaging (customer supplied) Envelope (carrier supplied) Pack (carrier su…" at bounding box center [1374, 150] width 225 height 20
select select "1"
click at [1261, 140] on select "Your Packaging (customer supplied) Envelope (carrier supplied) Pack (carrier su…" at bounding box center [1374, 150] width 225 height 20
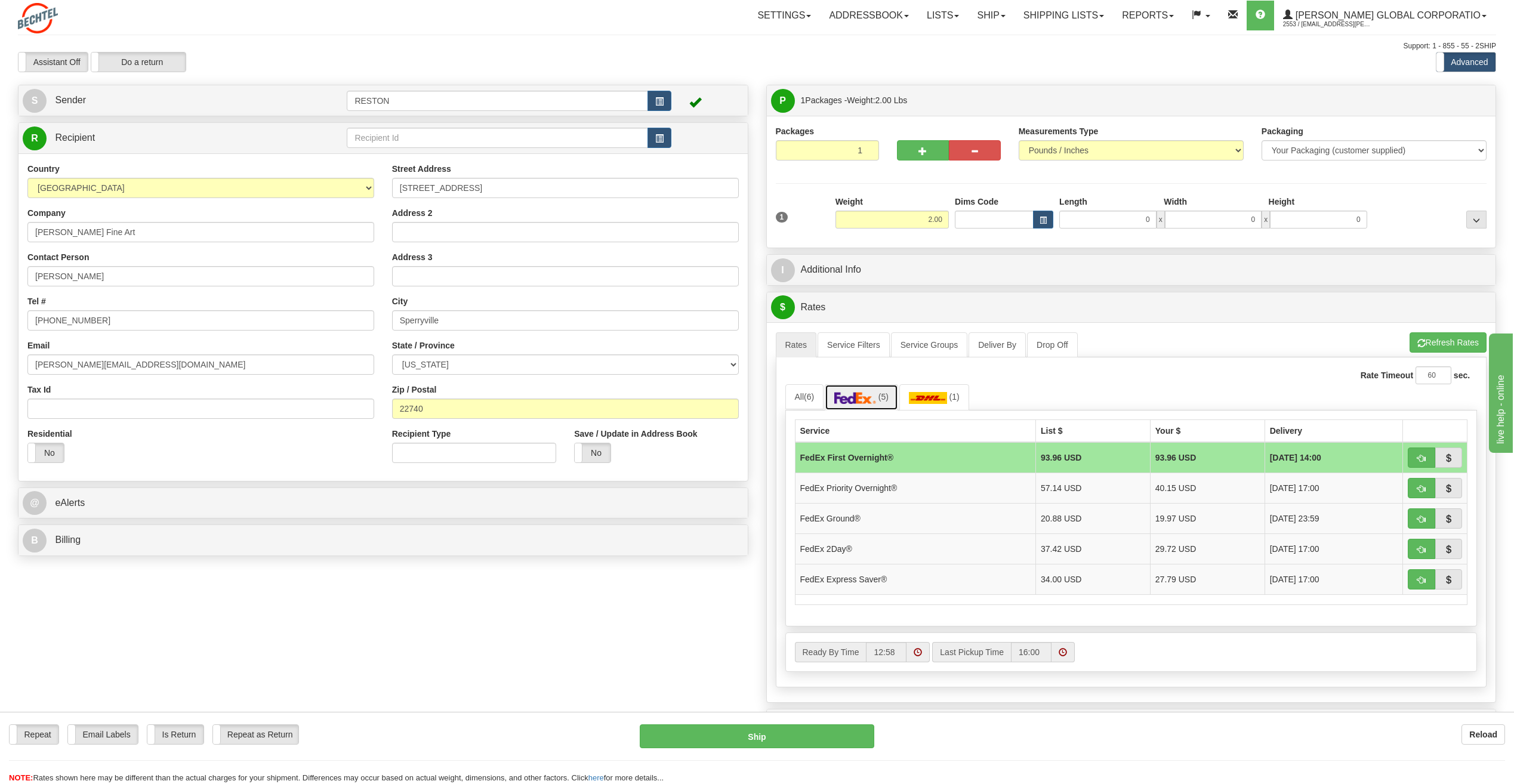
click at [864, 395] on img at bounding box center [855, 398] width 41 height 12
click at [1418, 519] on span "button" at bounding box center [1421, 519] width 8 height 7
type input "92"
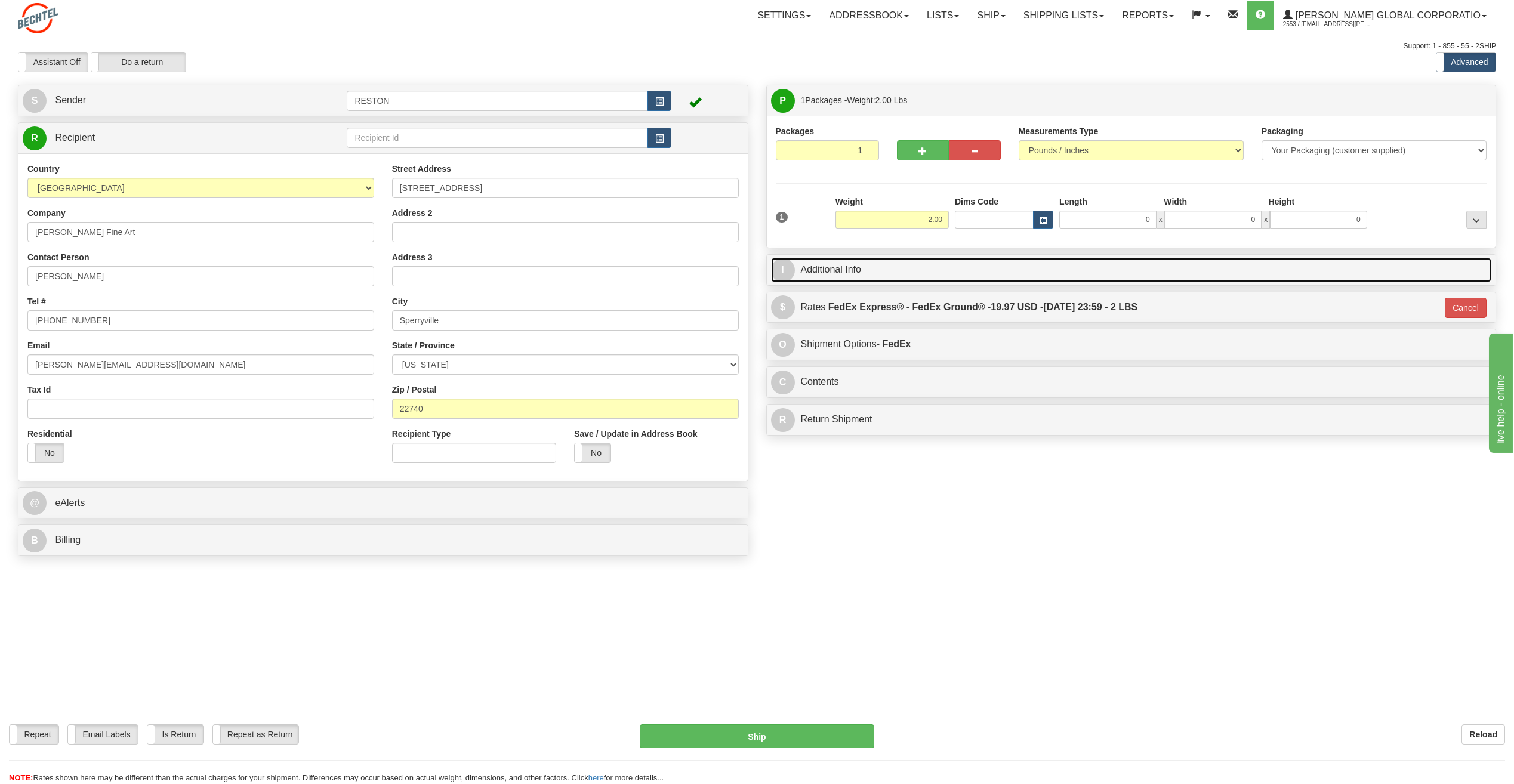
click at [828, 273] on link "I Additional Info" at bounding box center [1131, 270] width 721 height 24
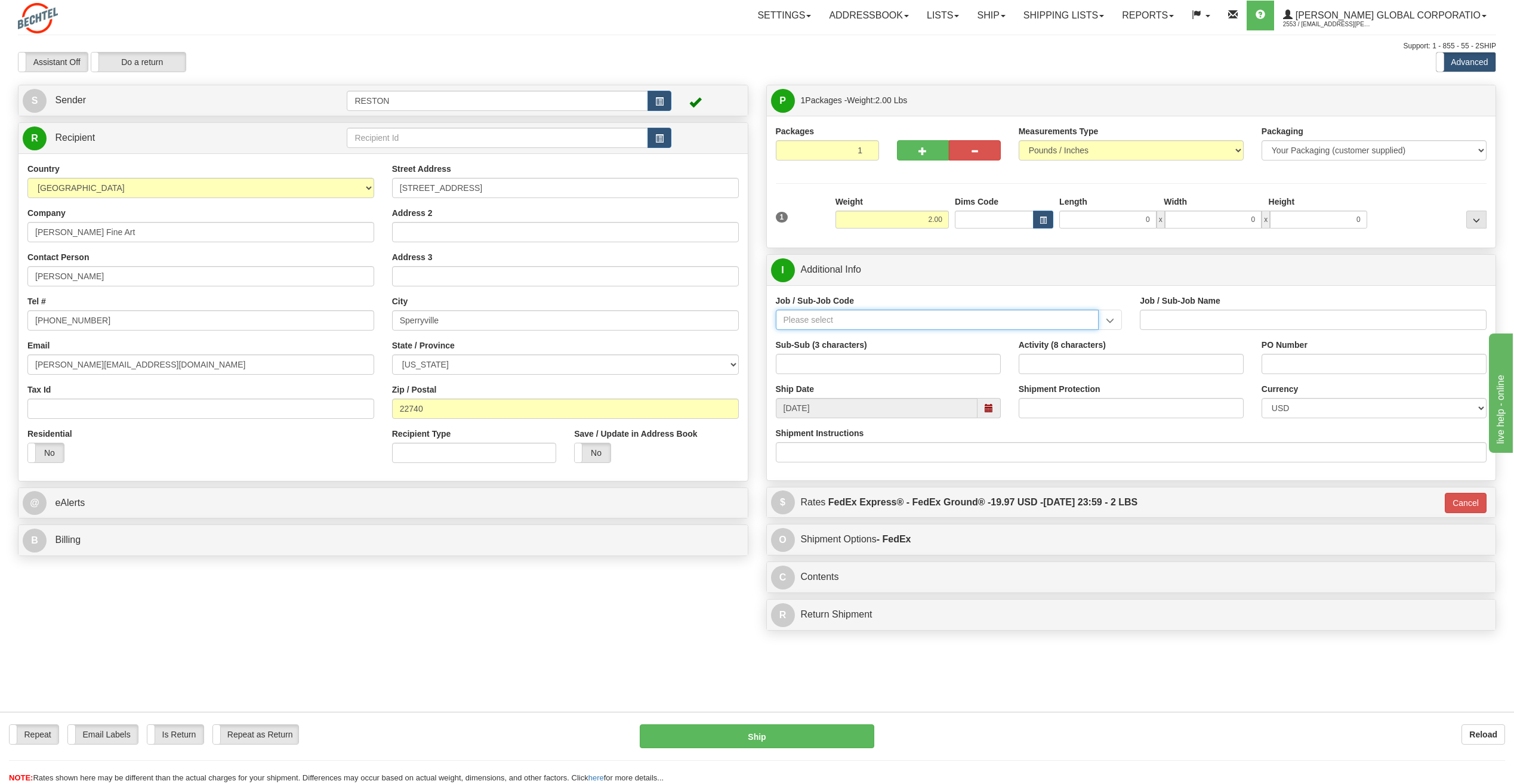
click at [855, 319] on input "Job / Sub-Job Code" at bounding box center [937, 319] width 323 height 20
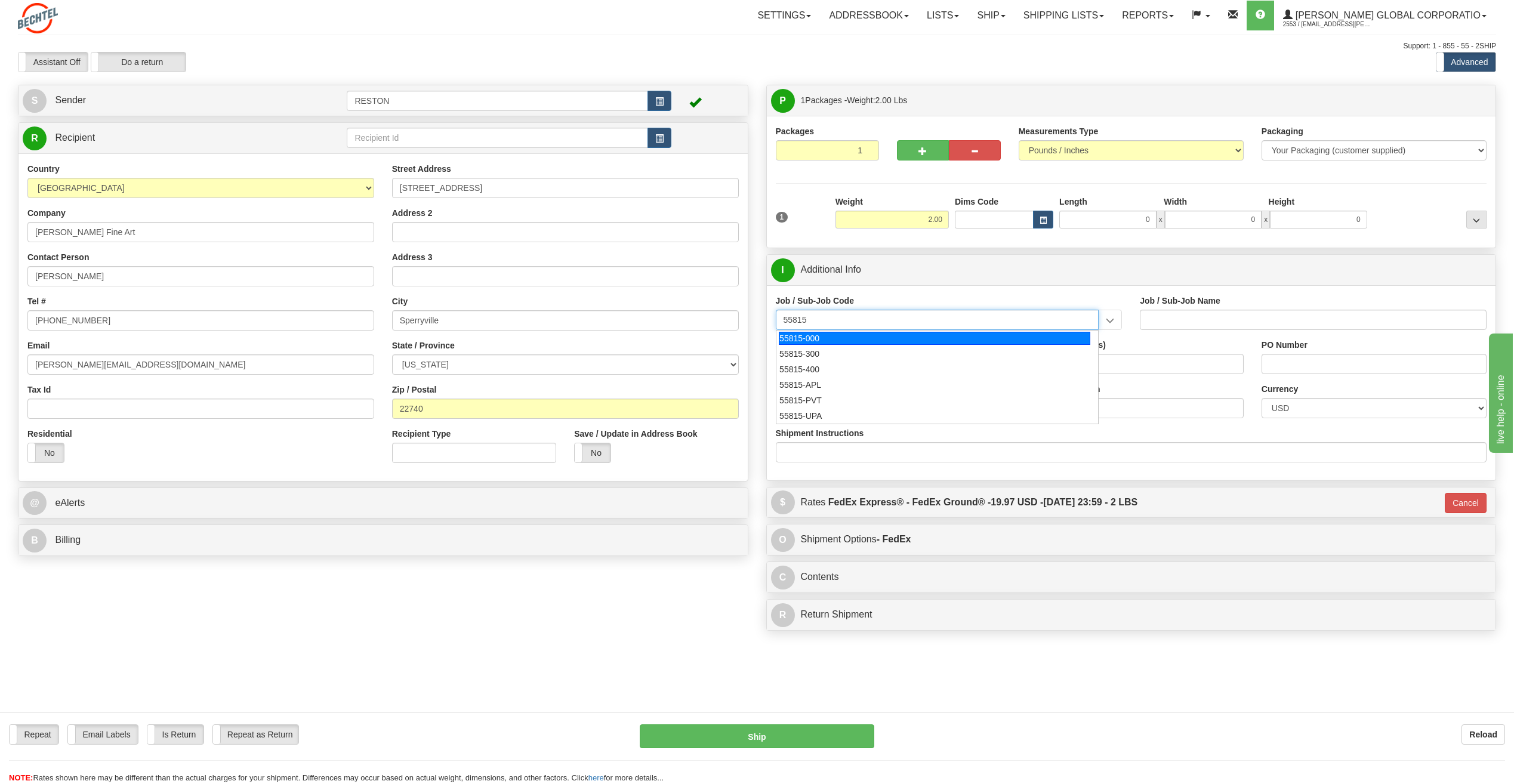
click at [834, 342] on div "55815-000" at bounding box center [934, 339] width 311 height 13
type input "55815-000"
type input "CHIEF FINANCIAL OFC - CHIEF FINANCIAL OFFICER"
type input "55815-000"
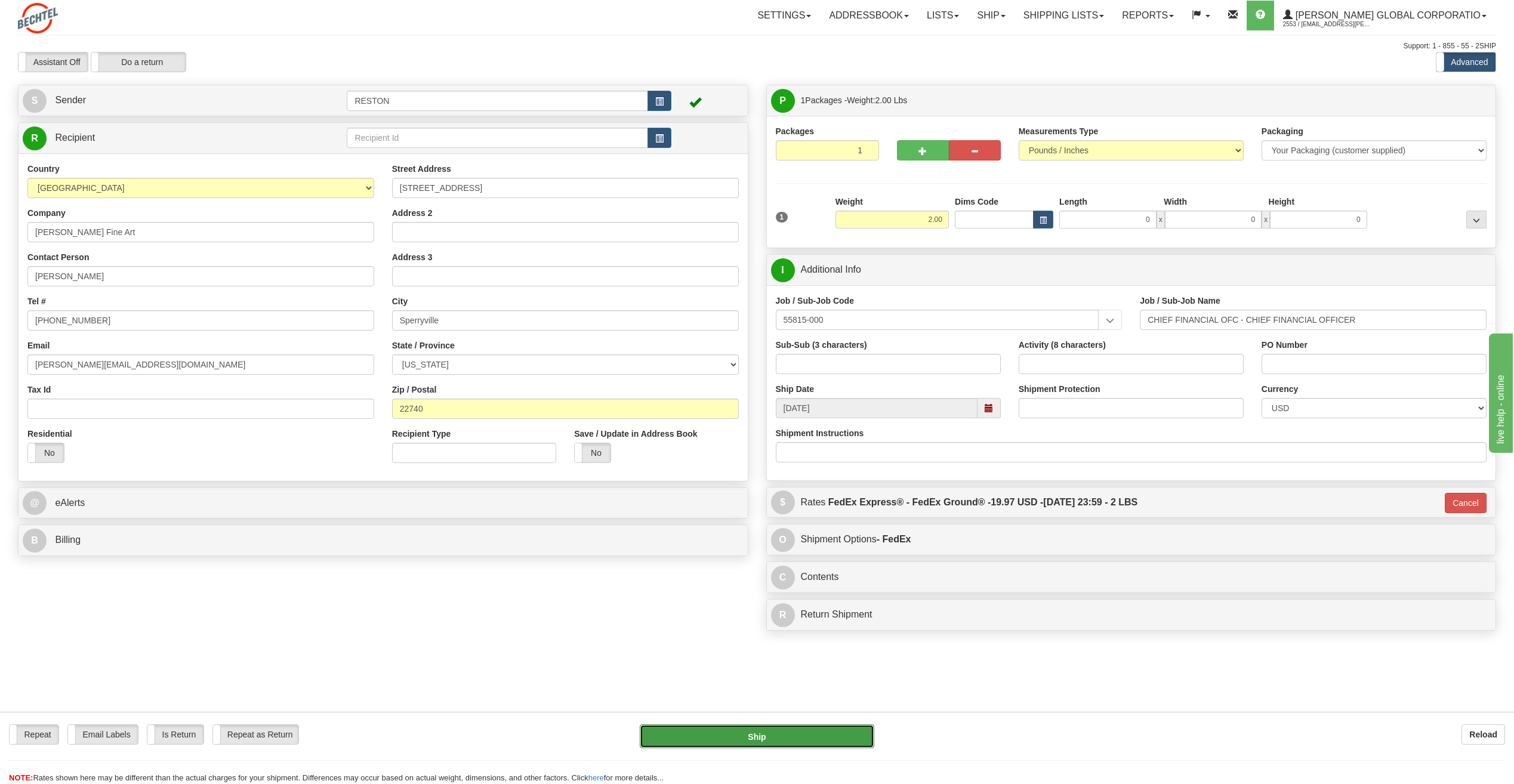
click at [745, 732] on button "Ship" at bounding box center [757, 737] width 234 height 24
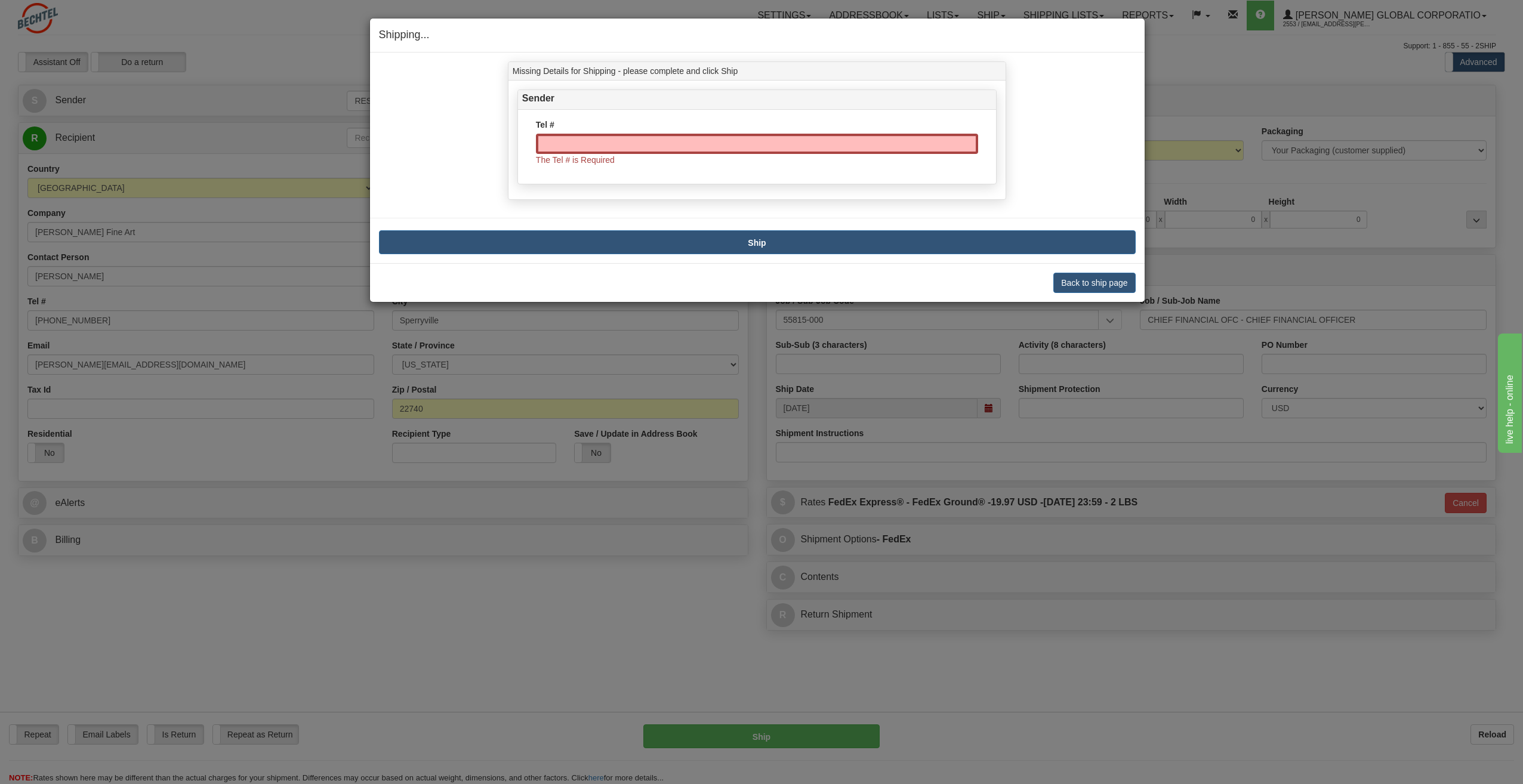
drag, startPoint x: 565, startPoint y: 120, endPoint x: 571, endPoint y: 132, distance: 13.4
click at [567, 122] on div "Tel # The Tel # is Required" at bounding box center [757, 147] width 478 height 74
click at [577, 139] on input "Tel #" at bounding box center [757, 143] width 442 height 20
type input "5713926525"
click at [748, 247] on div "Missing Details for Shipping - please complete and click Ship Sender Tel # 5713…" at bounding box center [757, 158] width 774 height 211
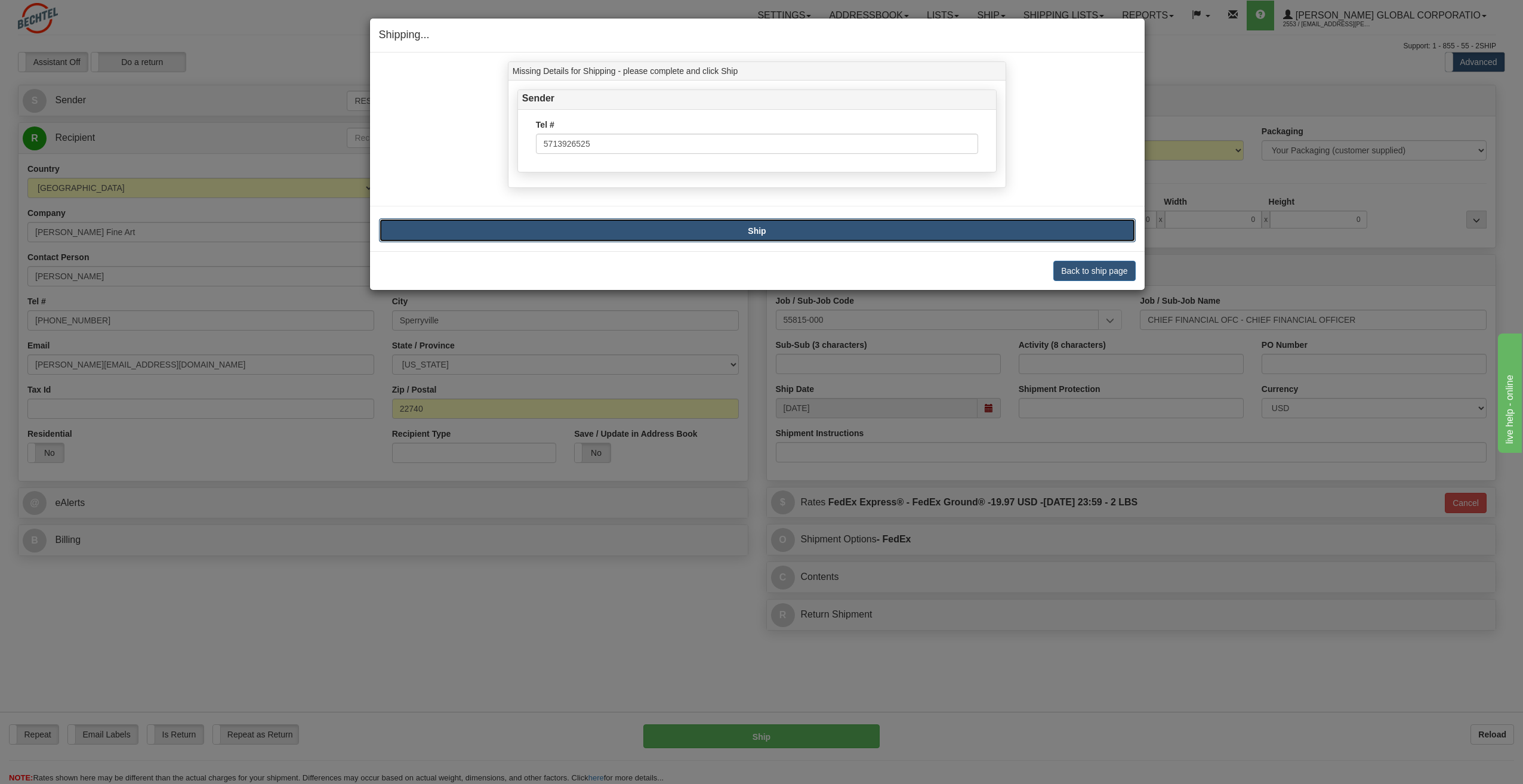
click at [754, 236] on button "Ship" at bounding box center [757, 230] width 757 height 24
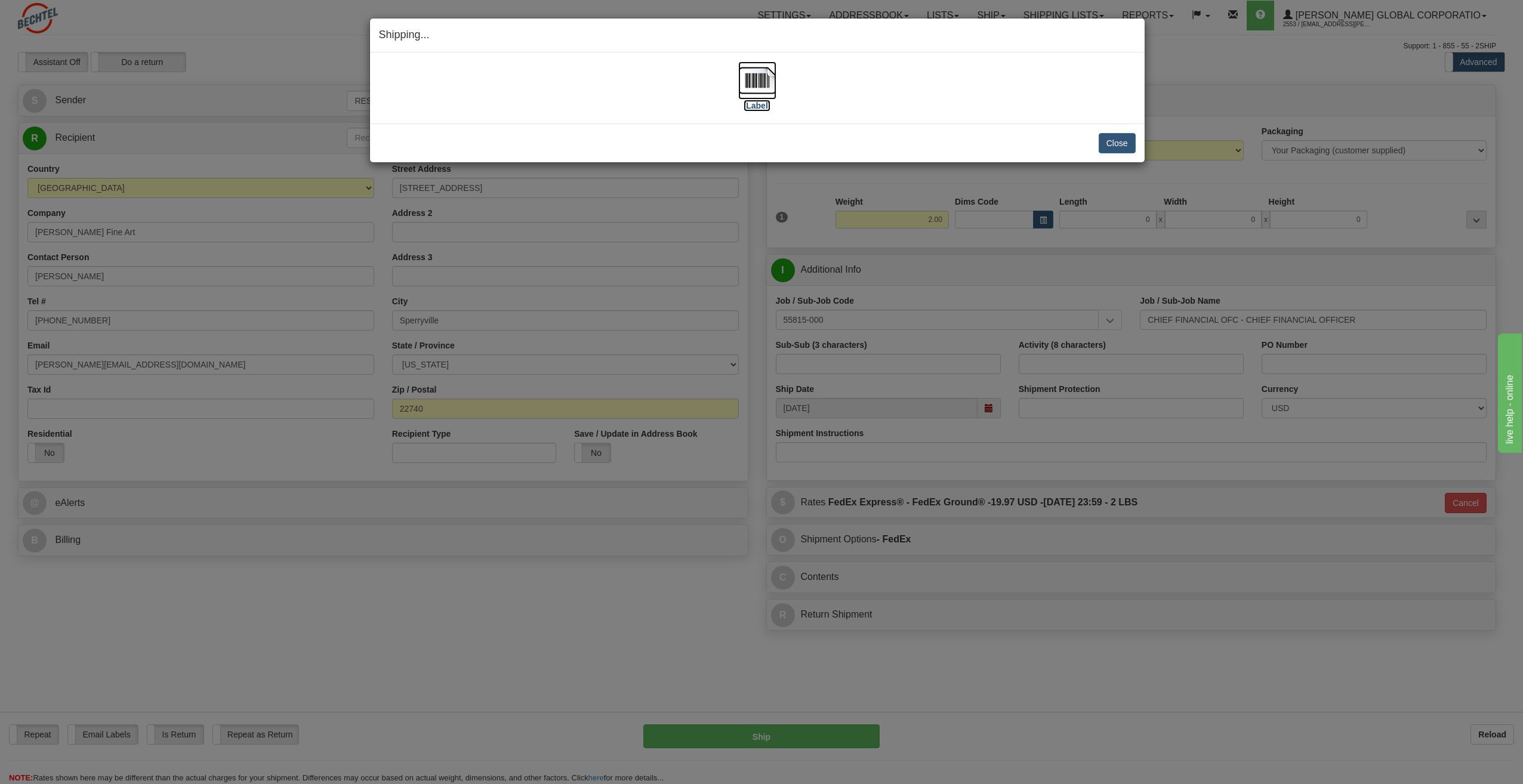
click at [758, 106] on label "[Label]" at bounding box center [757, 105] width 27 height 12
click at [1126, 145] on button "Close" at bounding box center [1117, 143] width 37 height 20
click at [1120, 147] on button "Close" at bounding box center [1117, 143] width 37 height 20
click at [1104, 142] on button "Close" at bounding box center [1117, 143] width 37 height 20
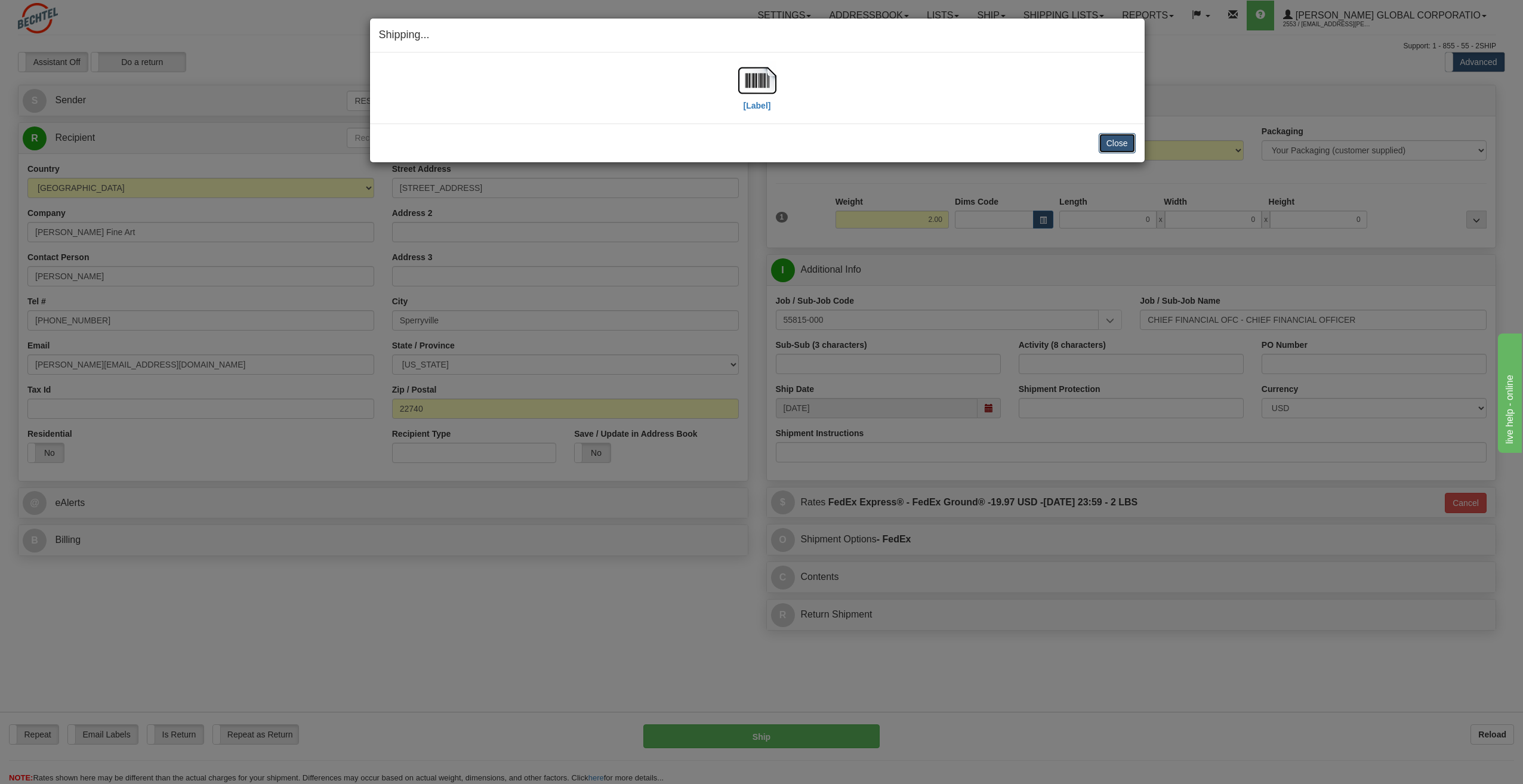
click at [1104, 142] on button "Close" at bounding box center [1117, 143] width 37 height 20
click at [1001, 651] on div "Shipping... Your SHIPMENT will EXPIRE in [Label] IMPORTANT NOTICE Embassy / Con…" at bounding box center [761, 392] width 1523 height 784
click at [1125, 142] on button "Close" at bounding box center [1117, 143] width 37 height 20
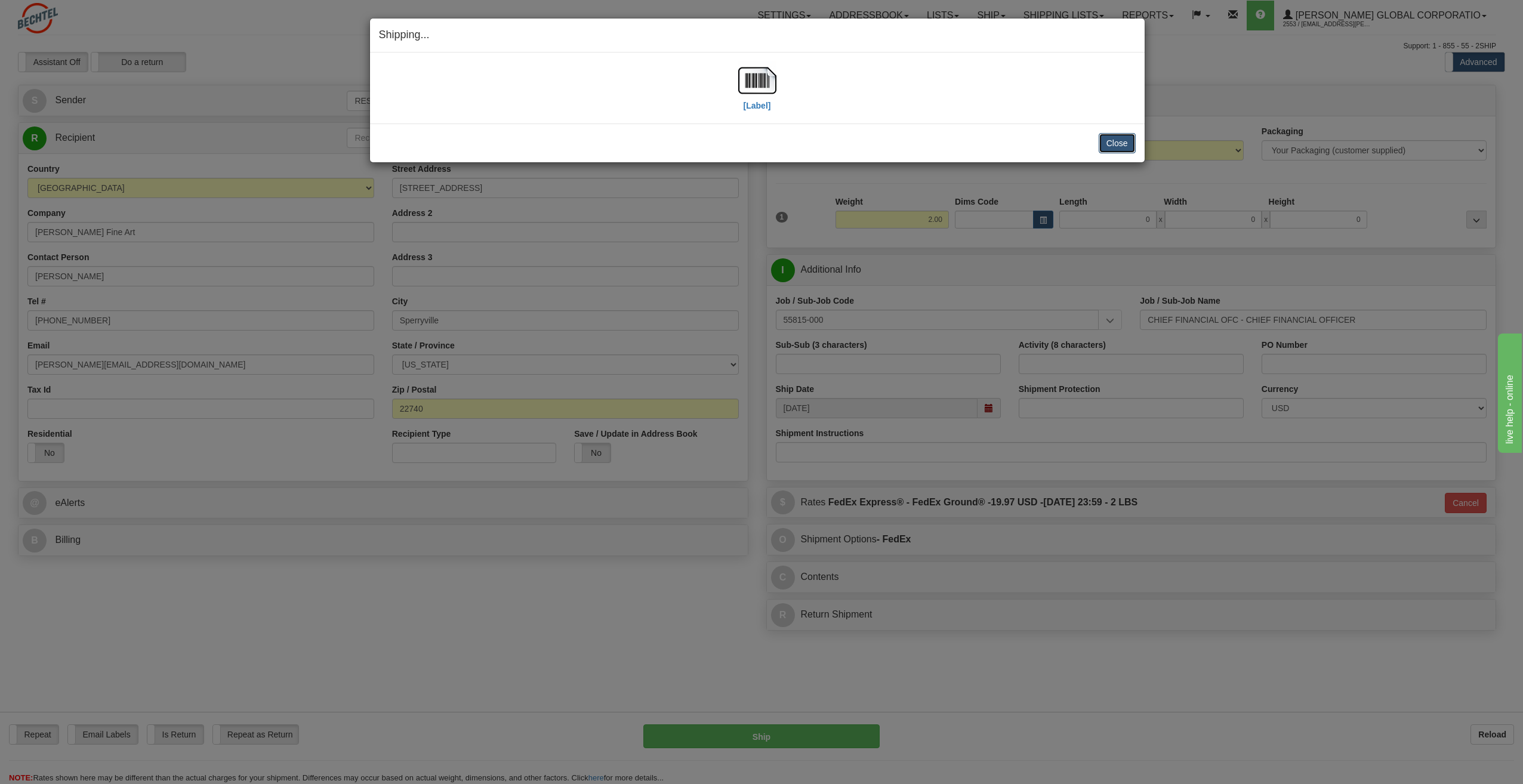
click at [1125, 142] on button "Close" at bounding box center [1117, 143] width 37 height 20
drag, startPoint x: 1125, startPoint y: 142, endPoint x: 1102, endPoint y: 159, distance: 28.6
click at [1125, 143] on button "Close" at bounding box center [1117, 143] width 37 height 20
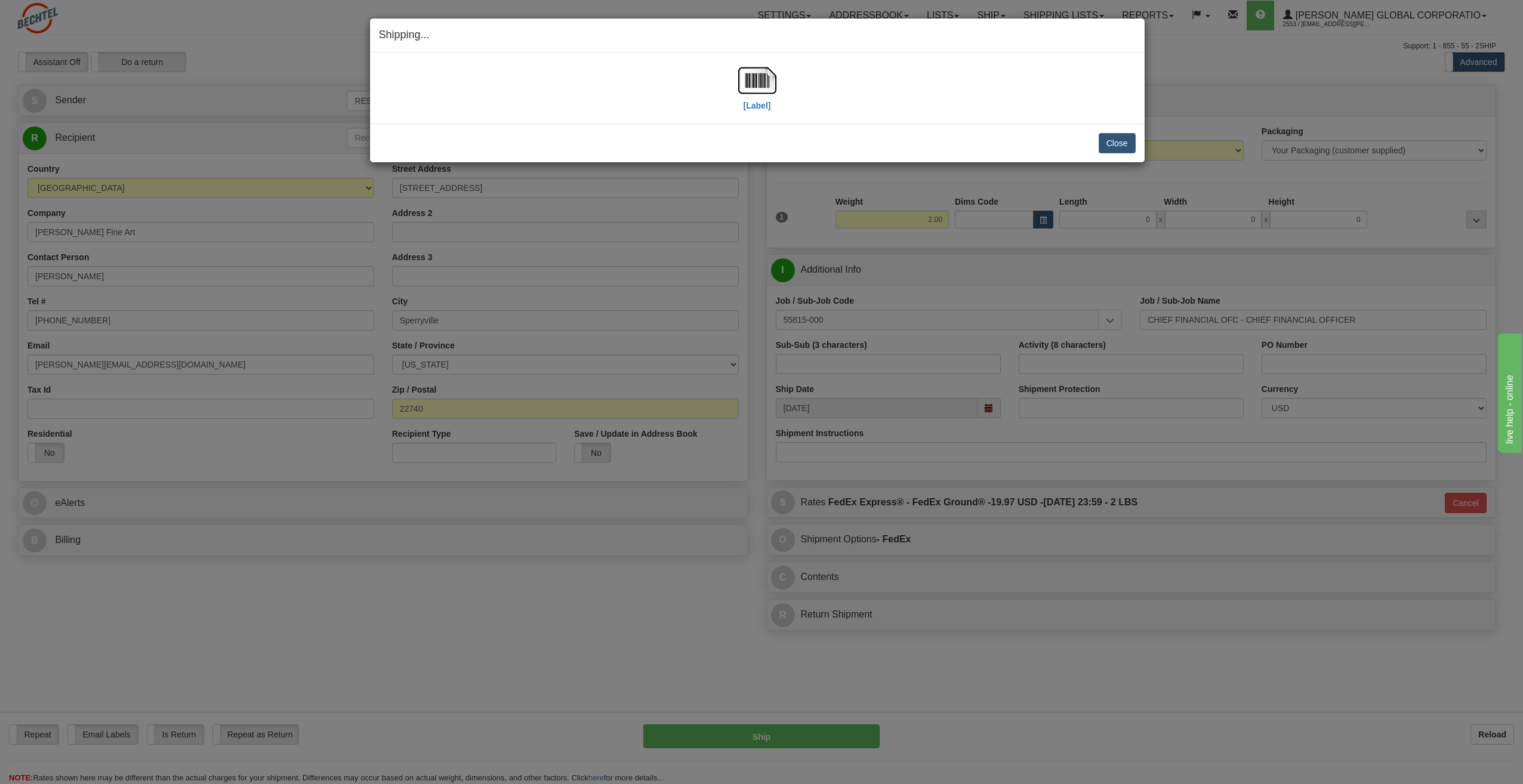
drag, startPoint x: 889, startPoint y: 617, endPoint x: 912, endPoint y: 708, distance: 93.9
click at [872, 718] on div "Shipping... Your SHIPMENT will EXPIRE in [Label] IMPORTANT NOTICE Embassy / Con…" at bounding box center [761, 392] width 1523 height 784
click at [1108, 143] on button "Close" at bounding box center [1117, 143] width 37 height 20
